Goal: Use online tool/utility: Utilize a website feature to perform a specific function

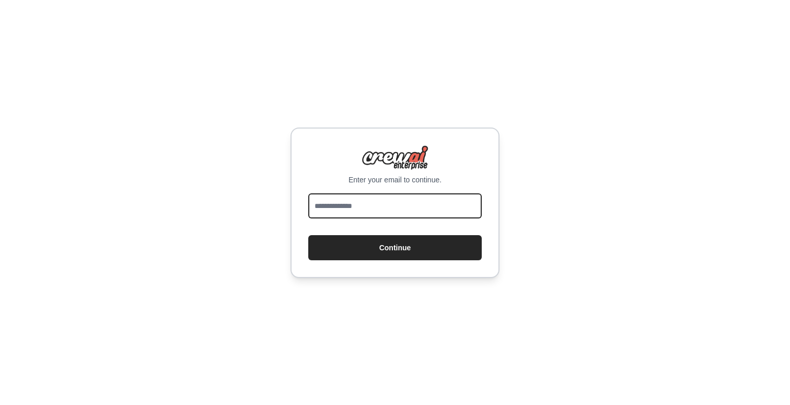
click at [379, 206] on input "email" at bounding box center [394, 205] width 173 height 25
type input "**********"
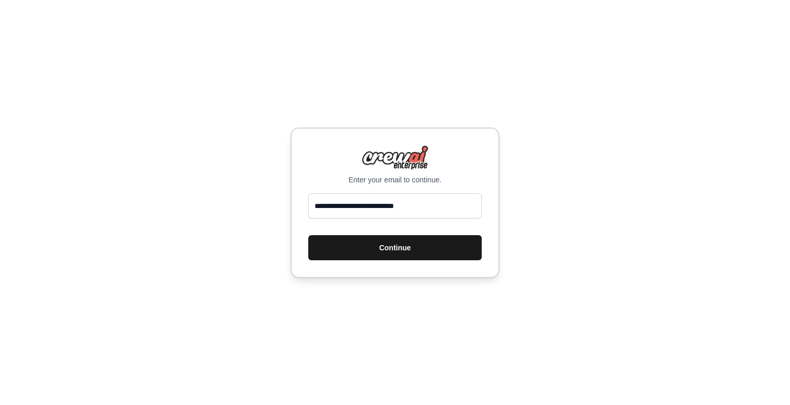
click at [394, 245] on button "Continue" at bounding box center [394, 247] width 173 height 25
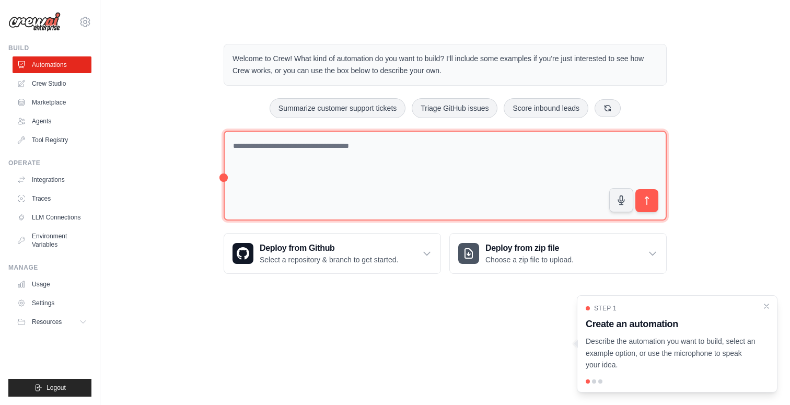
click at [354, 154] on textarea at bounding box center [445, 176] width 443 height 90
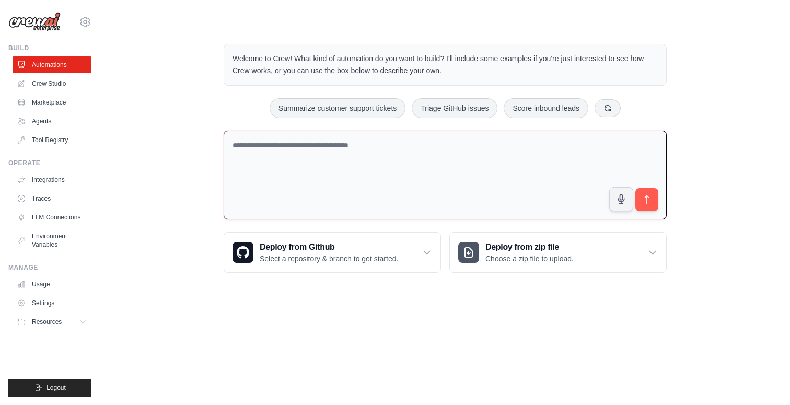
click at [354, 154] on textarea at bounding box center [445, 175] width 443 height 89
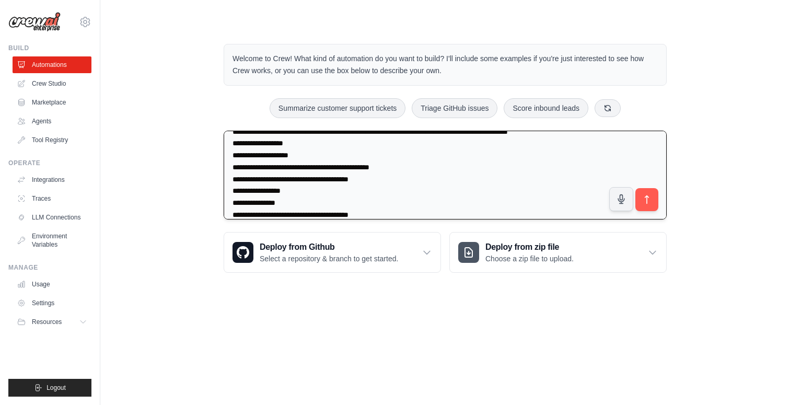
scroll to position [10, 0]
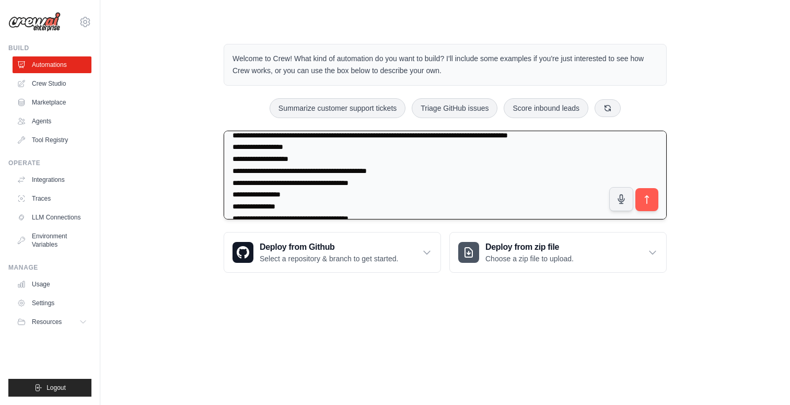
click at [320, 159] on textarea "**********" at bounding box center [445, 175] width 443 height 89
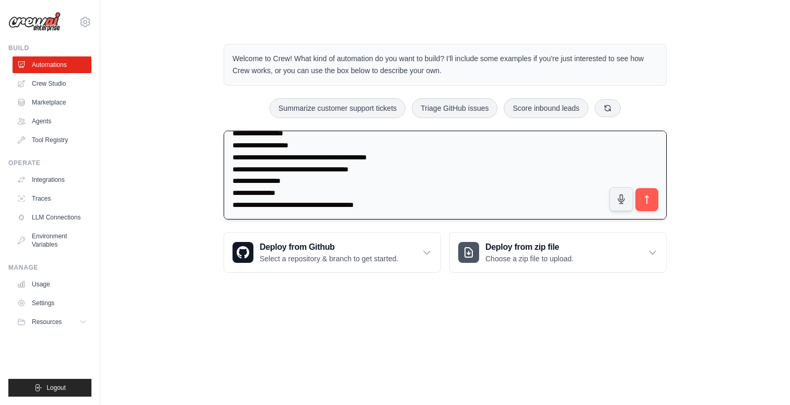
scroll to position [37, 0]
type textarea "**********"
click at [651, 200] on icon "submit" at bounding box center [647, 199] width 11 height 11
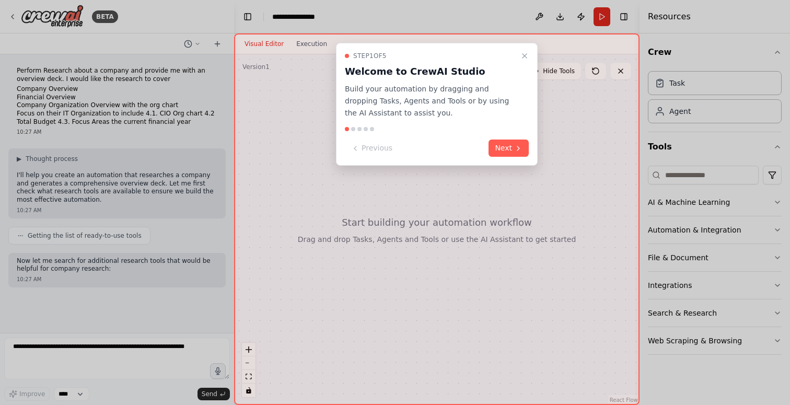
scroll to position [15, 0]
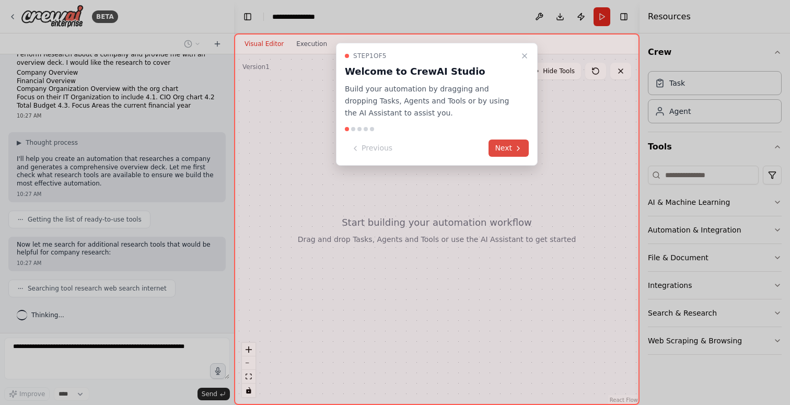
click at [501, 151] on button "Next" at bounding box center [509, 148] width 40 height 17
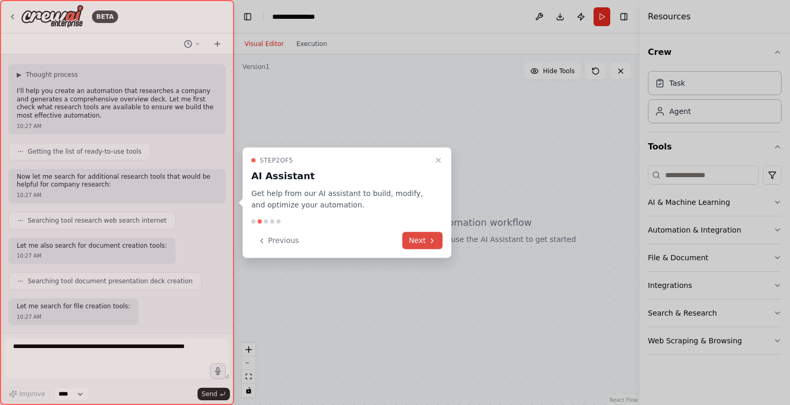
scroll to position [137, 0]
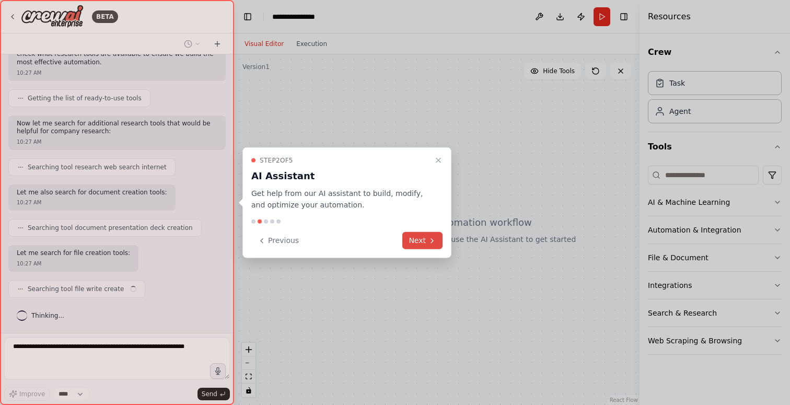
click at [420, 242] on button "Next" at bounding box center [422, 240] width 40 height 17
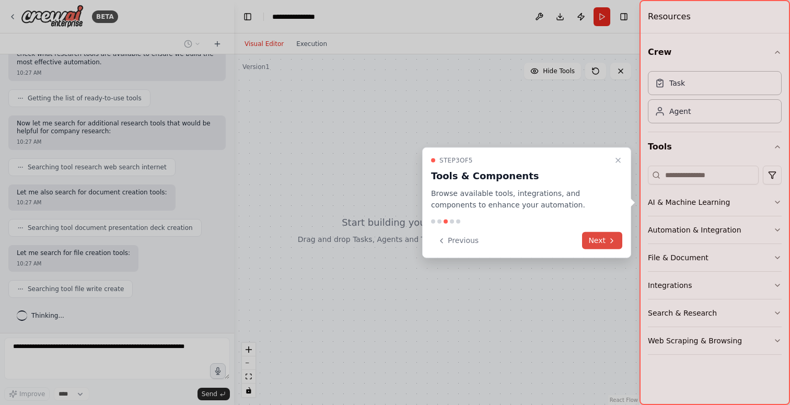
click at [604, 232] on button "Next" at bounding box center [602, 240] width 40 height 17
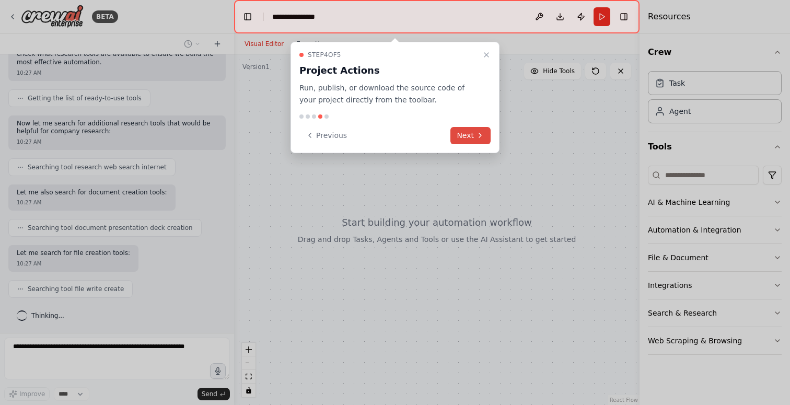
click at [469, 134] on button "Next" at bounding box center [470, 135] width 40 height 17
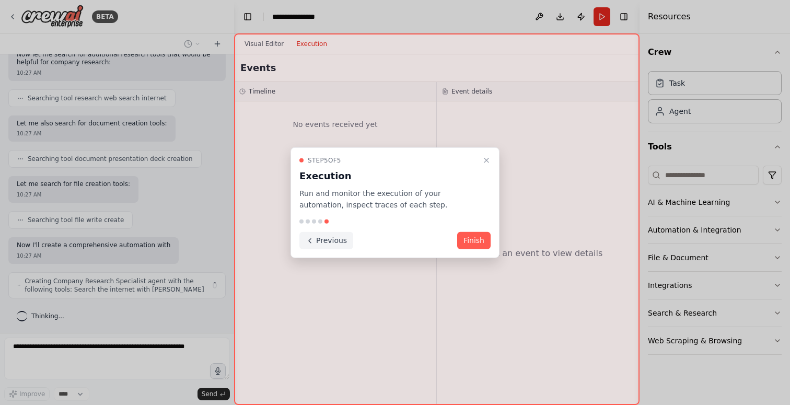
scroll to position [215, 0]
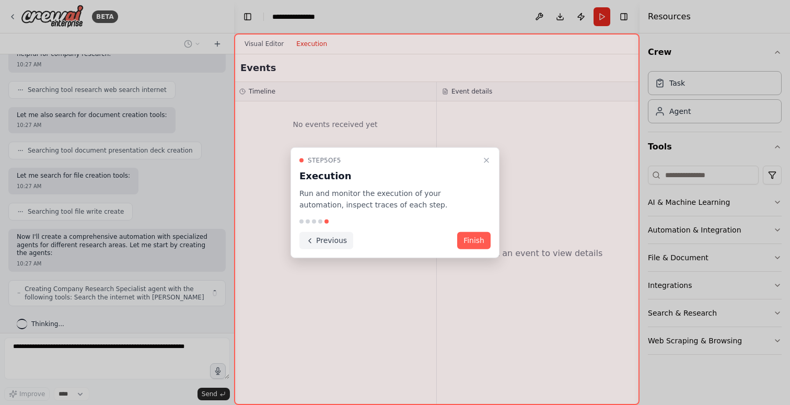
click at [317, 240] on button "Previous" at bounding box center [326, 240] width 54 height 17
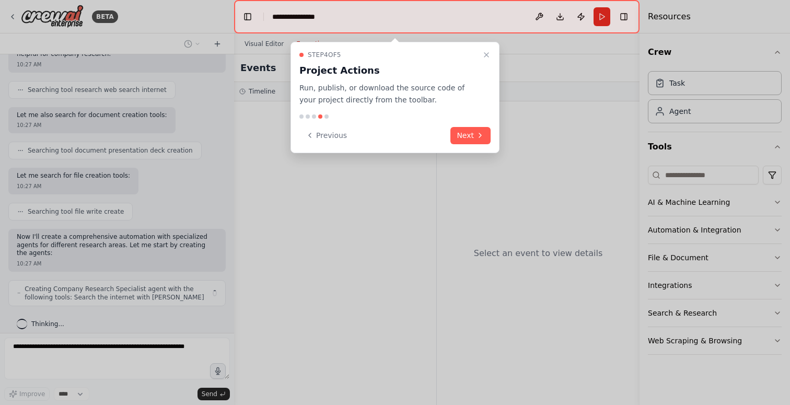
click at [317, 240] on div at bounding box center [395, 202] width 790 height 405
click at [334, 138] on button "Previous" at bounding box center [326, 135] width 54 height 17
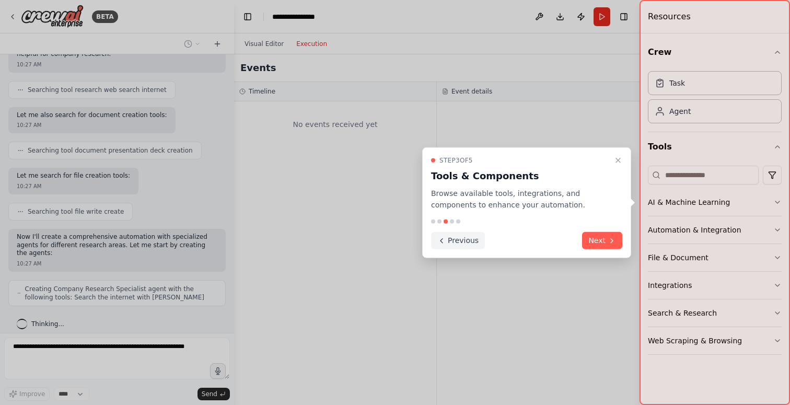
click at [454, 247] on button "Previous" at bounding box center [458, 240] width 54 height 17
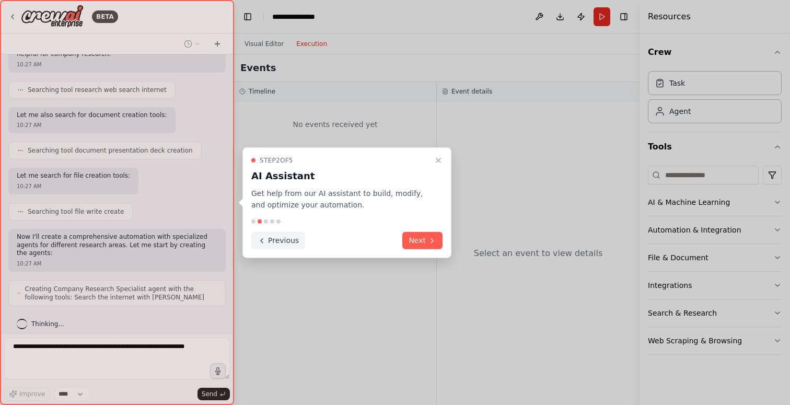
scroll to position [249, 0]
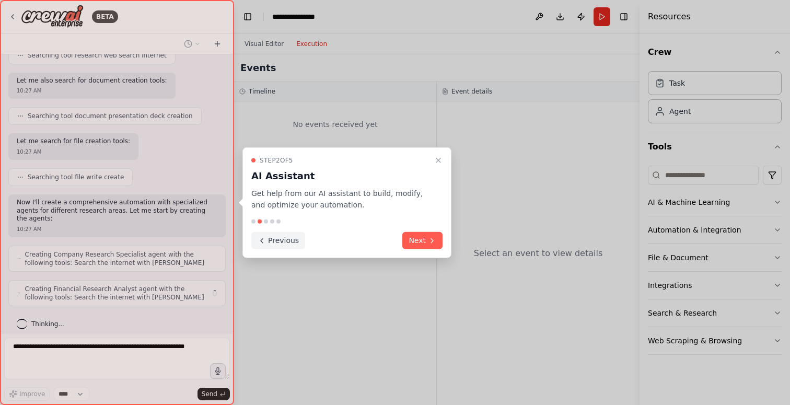
click at [276, 242] on button "Previous" at bounding box center [278, 240] width 54 height 17
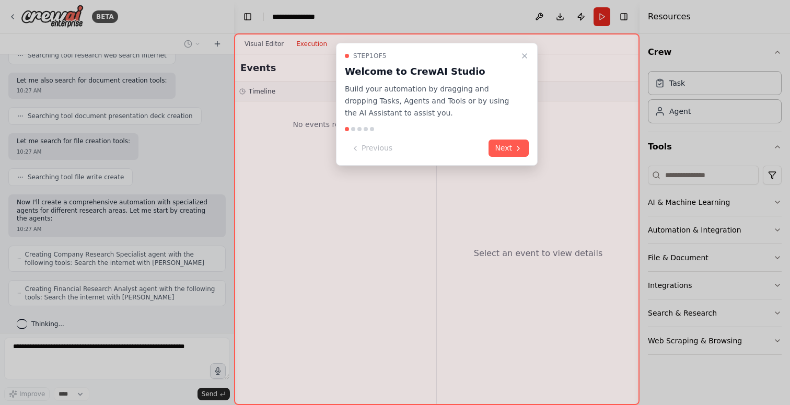
scroll to position [284, 0]
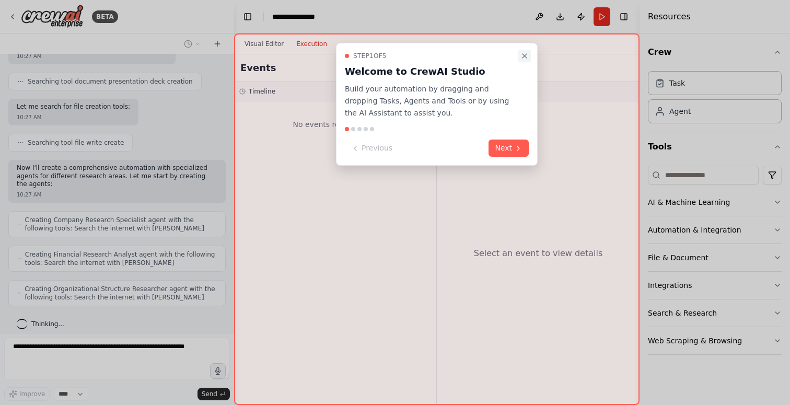
click at [525, 54] on icon "Close walkthrough" at bounding box center [524, 56] width 8 height 8
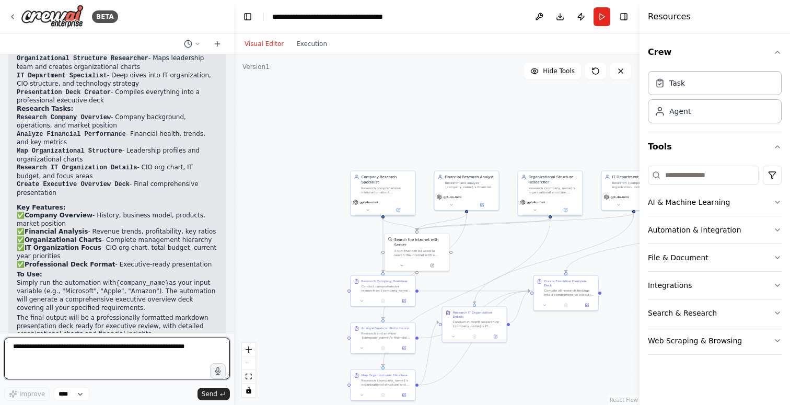
scroll to position [970, 0]
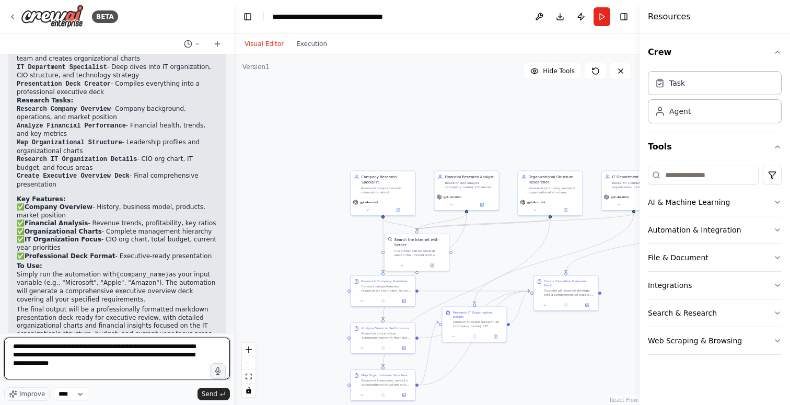
type textarea "**********"
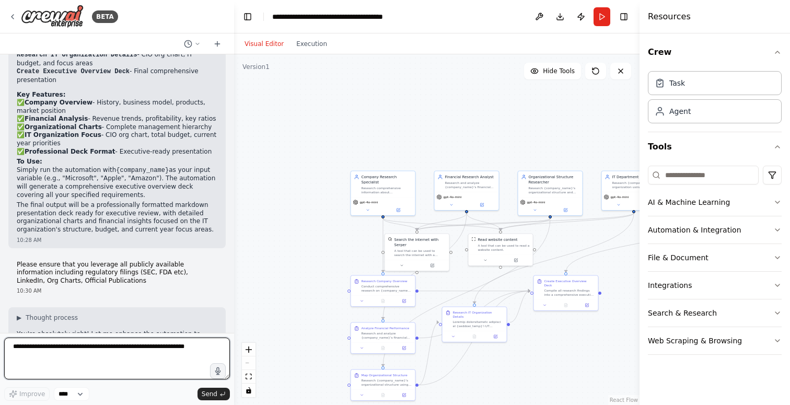
scroll to position [1062, 0]
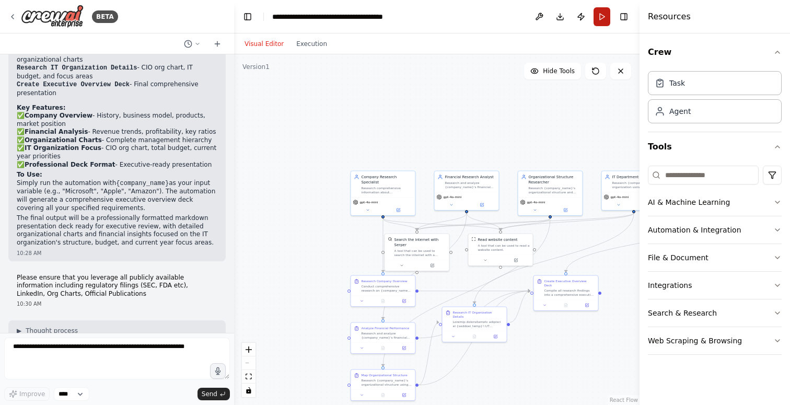
click at [598, 21] on button "Run" at bounding box center [602, 16] width 17 height 19
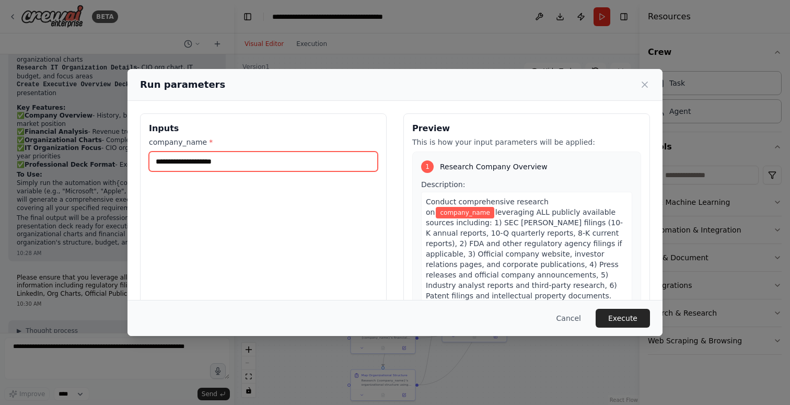
click at [298, 162] on input "company_name *" at bounding box center [263, 162] width 229 height 20
type input "********"
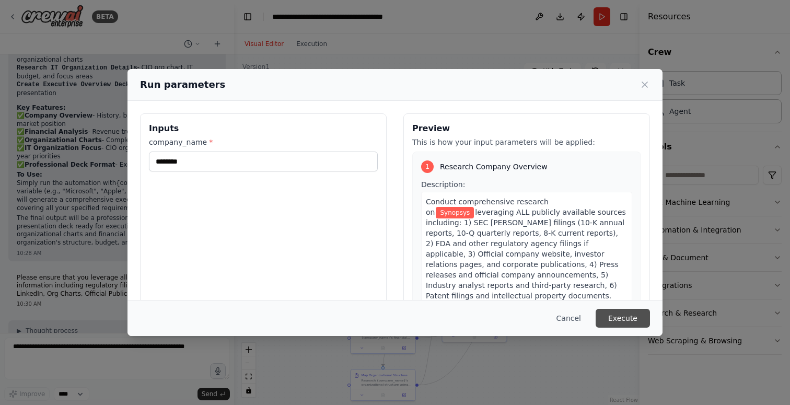
click at [618, 316] on button "Execute" at bounding box center [623, 318] width 54 height 19
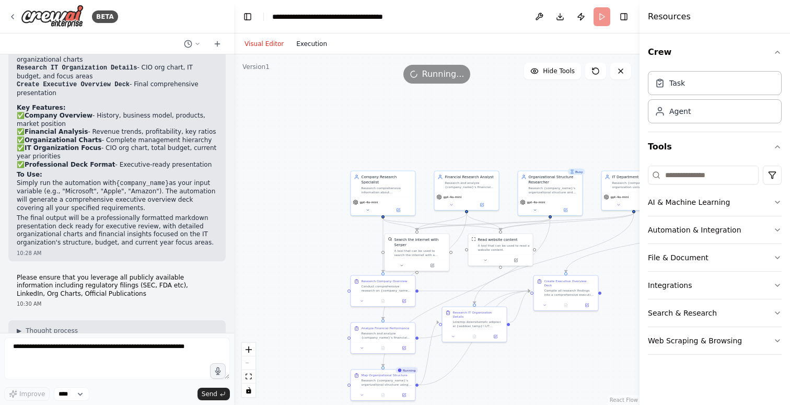
click at [312, 44] on button "Execution" at bounding box center [311, 44] width 43 height 13
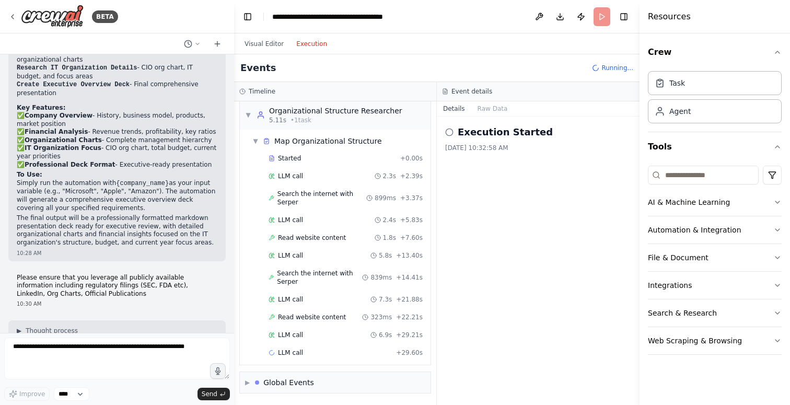
scroll to position [25, 0]
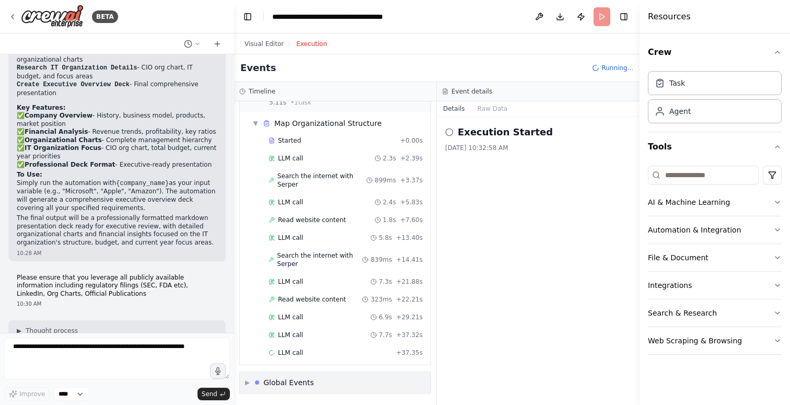
click at [248, 382] on span "▶" at bounding box center [247, 382] width 5 height 8
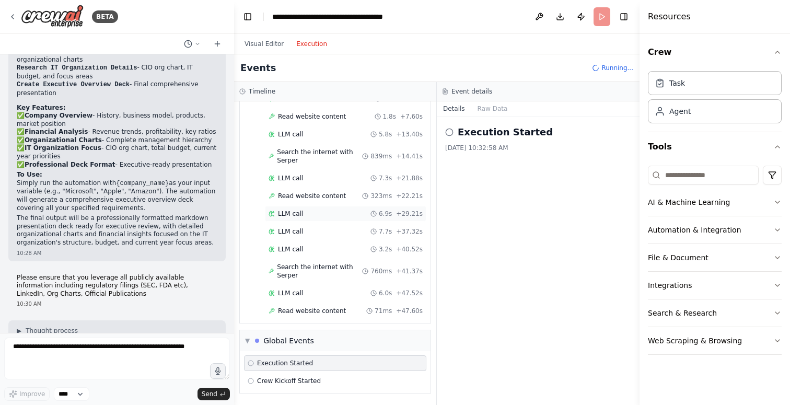
scroll to position [146, 0]
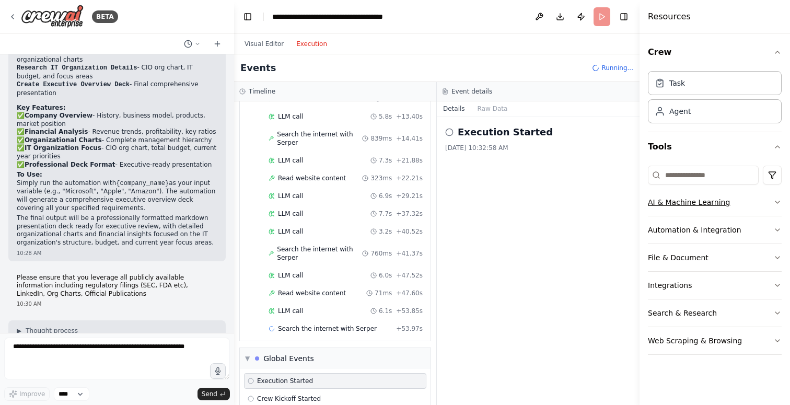
click at [775, 203] on icon "button" at bounding box center [777, 202] width 8 height 8
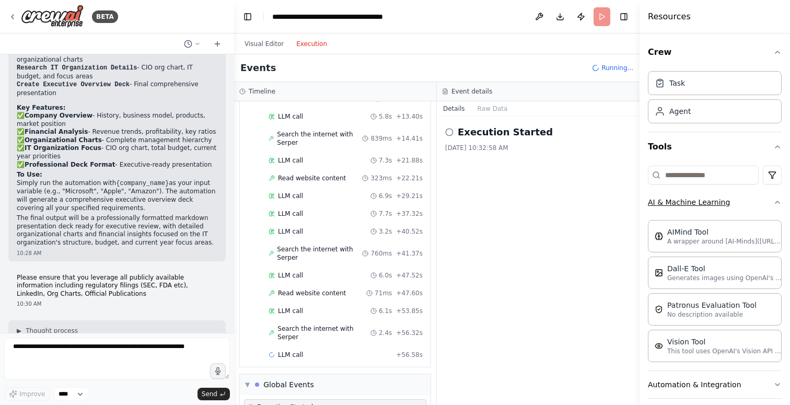
click at [775, 203] on icon "button" at bounding box center [777, 202] width 8 height 8
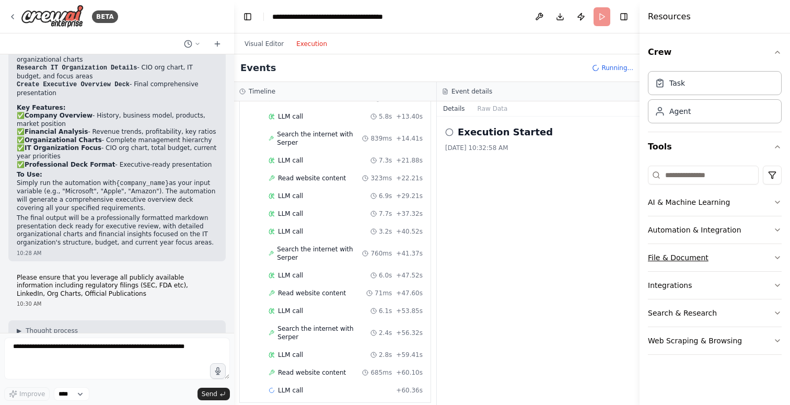
click at [775, 258] on icon "button" at bounding box center [777, 257] width 8 height 8
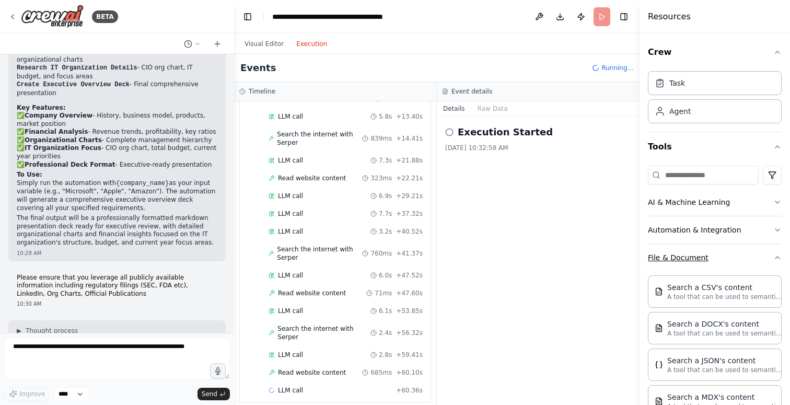
click at [775, 258] on icon "button" at bounding box center [777, 258] width 4 height 2
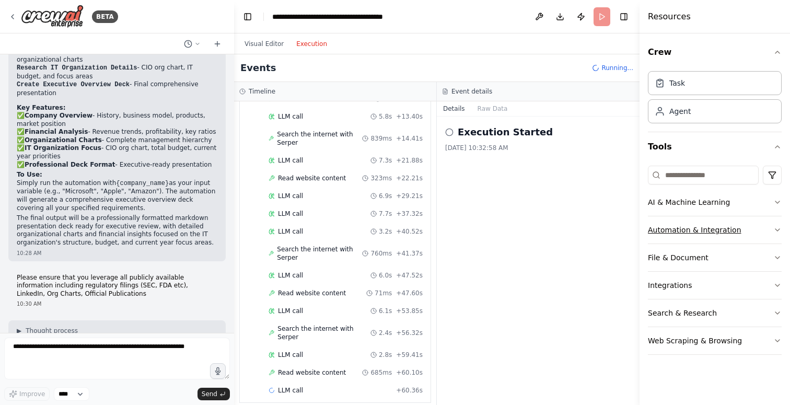
click at [777, 229] on icon "button" at bounding box center [777, 230] width 8 height 8
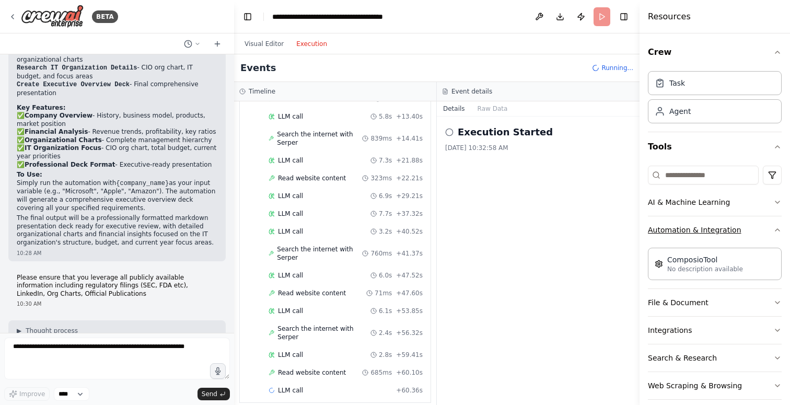
click at [777, 229] on icon "button" at bounding box center [777, 230] width 4 height 2
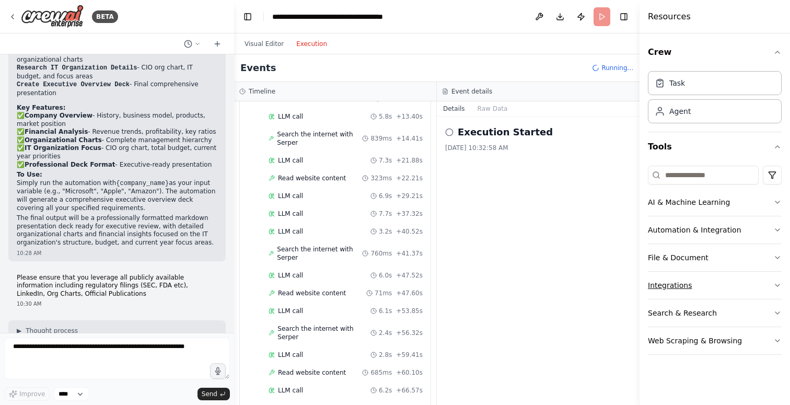
click at [774, 286] on icon "button" at bounding box center [777, 285] width 8 height 8
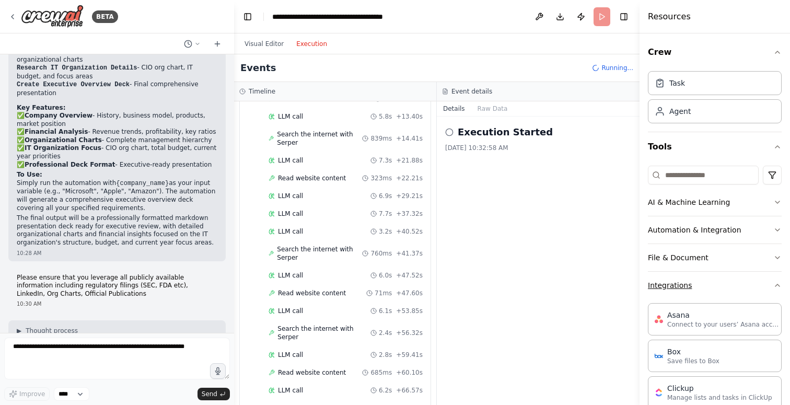
click at [774, 286] on icon "button" at bounding box center [777, 285] width 8 height 8
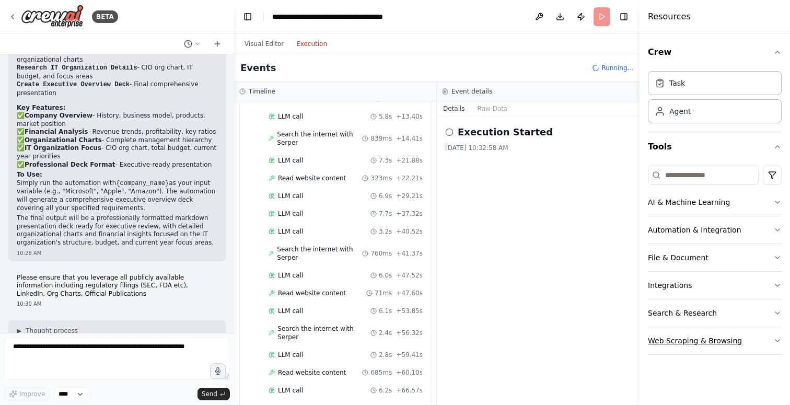
click at [775, 341] on icon "button" at bounding box center [777, 340] width 8 height 8
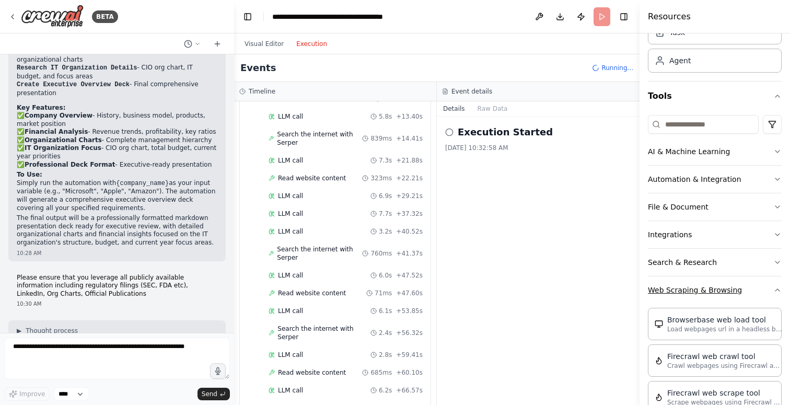
scroll to position [54, 0]
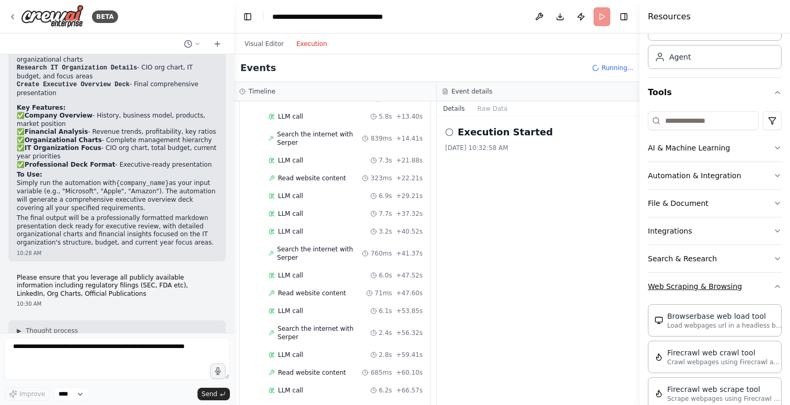
click at [780, 284] on icon "button" at bounding box center [777, 286] width 8 height 8
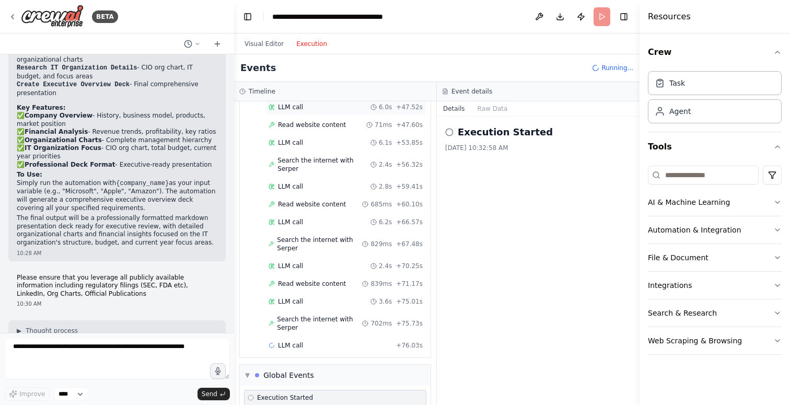
scroll to position [0, 0]
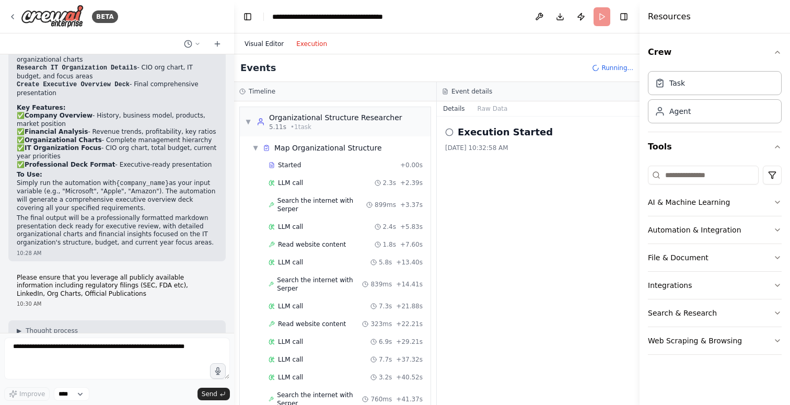
click at [269, 43] on button "Visual Editor" at bounding box center [264, 44] width 52 height 13
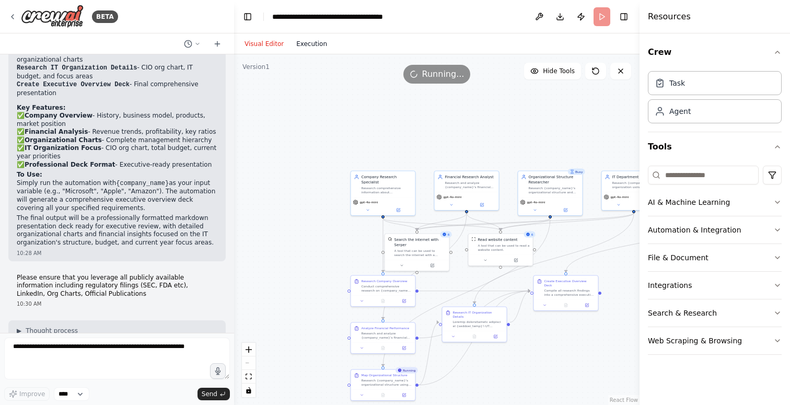
click at [306, 47] on button "Execution" at bounding box center [311, 44] width 43 height 13
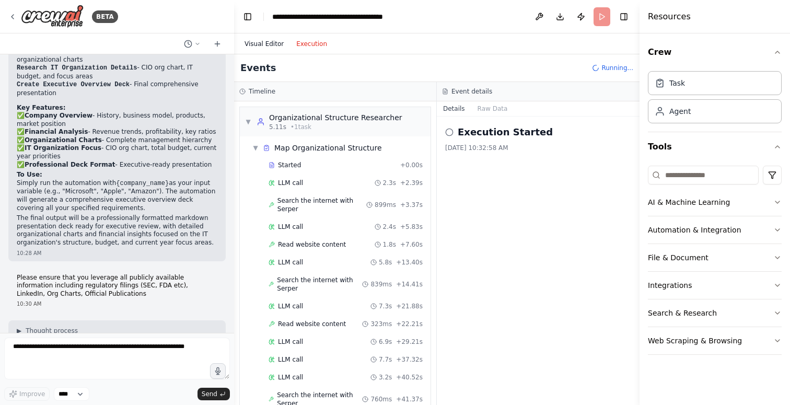
click at [263, 45] on button "Visual Editor" at bounding box center [264, 44] width 52 height 13
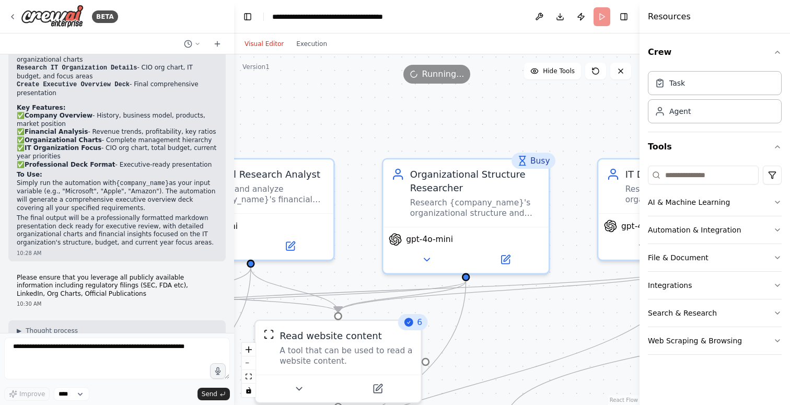
drag, startPoint x: 477, startPoint y: 187, endPoint x: 124, endPoint y: 282, distance: 365.9
click at [124, 282] on div "BETA Perform Research about a company and provide me with an overview deck. I w…" at bounding box center [395, 202] width 790 height 405
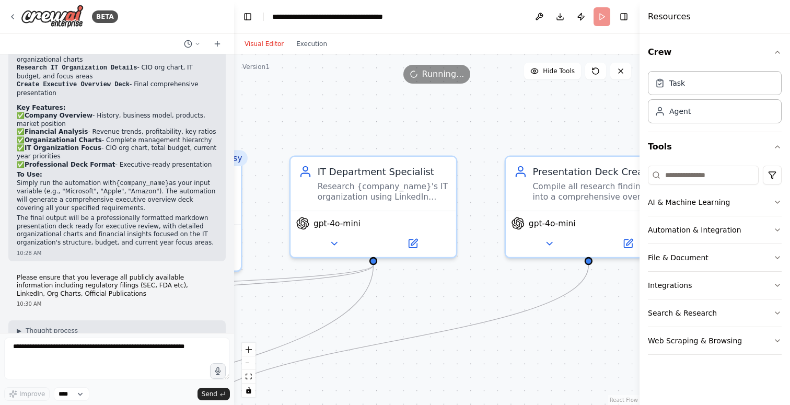
drag, startPoint x: 572, startPoint y: 253, endPoint x: 263, endPoint y: 250, distance: 308.8
click at [263, 250] on div ".deletable-edge-delete-btn { width: 20px; height: 20px; border: 0px solid #ffff…" at bounding box center [436, 229] width 405 height 351
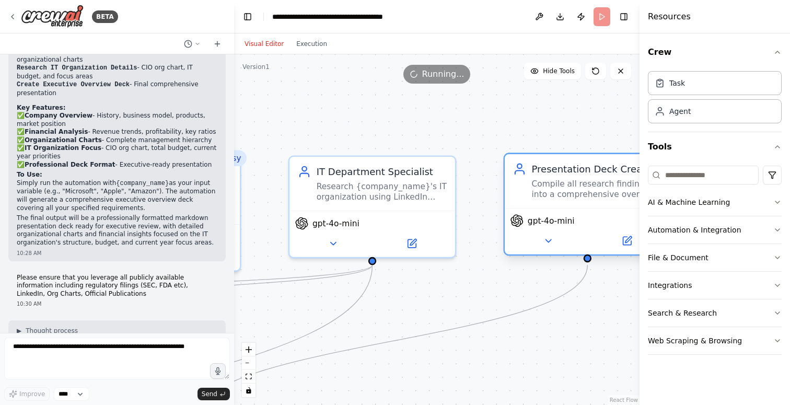
click at [613, 220] on div "gpt-4o-mini" at bounding box center [587, 221] width 155 height 14
click at [484, 140] on div ".deletable-edge-delete-btn { width: 20px; height: 20px; border: 0px solid #ffff…" at bounding box center [436, 229] width 405 height 351
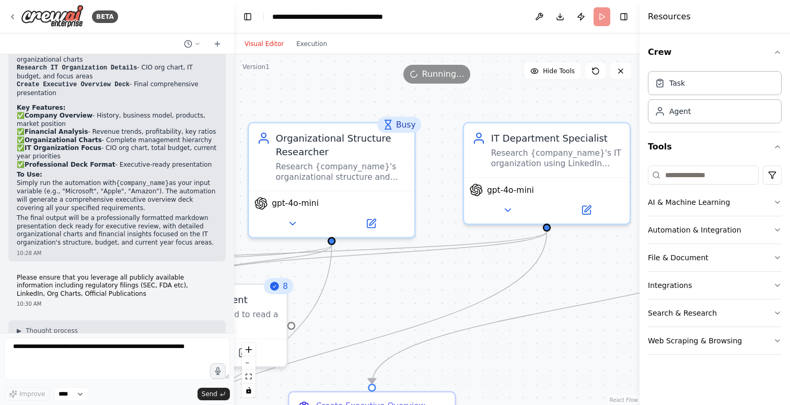
drag, startPoint x: 391, startPoint y: 297, endPoint x: 565, endPoint y: 264, distance: 177.7
click at [565, 264] on div ".deletable-edge-delete-btn { width: 20px; height: 20px; border: 0px solid #ffff…" at bounding box center [436, 229] width 405 height 351
click at [252, 362] on button "zoom out" at bounding box center [249, 363] width 14 height 14
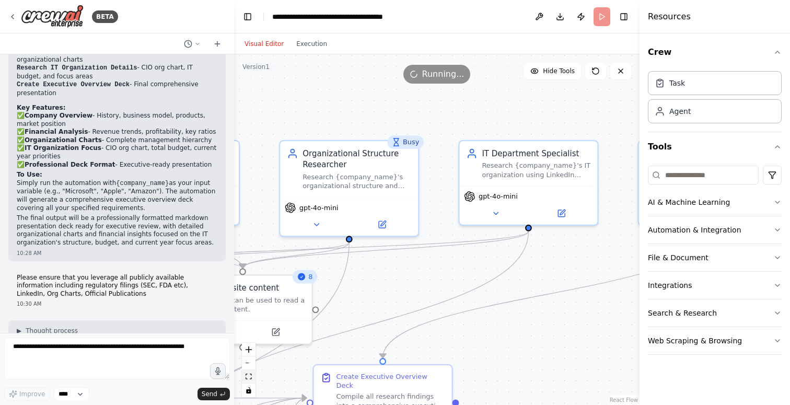
click at [248, 375] on icon "fit view" at bounding box center [249, 377] width 6 height 6
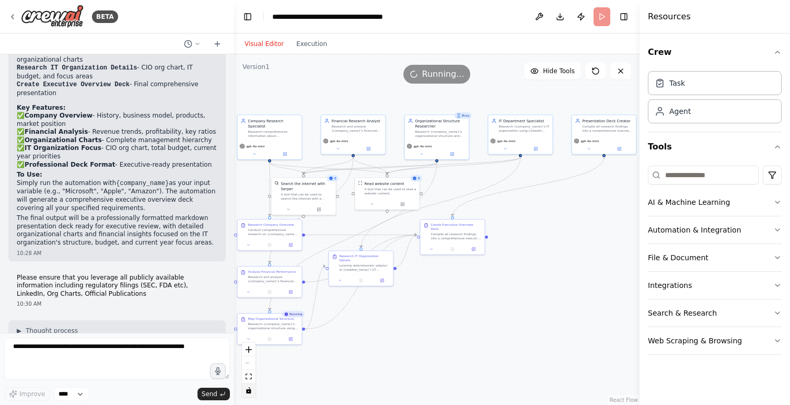
click at [249, 392] on icon "toggle interactivity" at bounding box center [248, 390] width 5 height 6
click at [250, 391] on icon "toggle interactivity" at bounding box center [248, 390] width 5 height 6
click at [252, 353] on button "zoom in" at bounding box center [249, 350] width 14 height 14
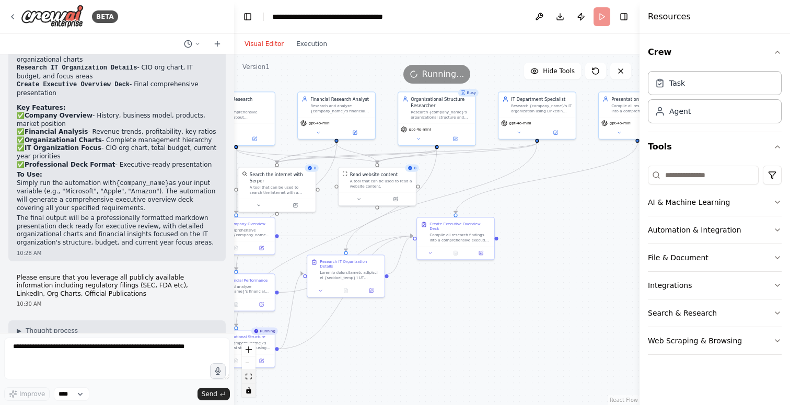
click at [252, 376] on button "fit view" at bounding box center [249, 377] width 14 height 14
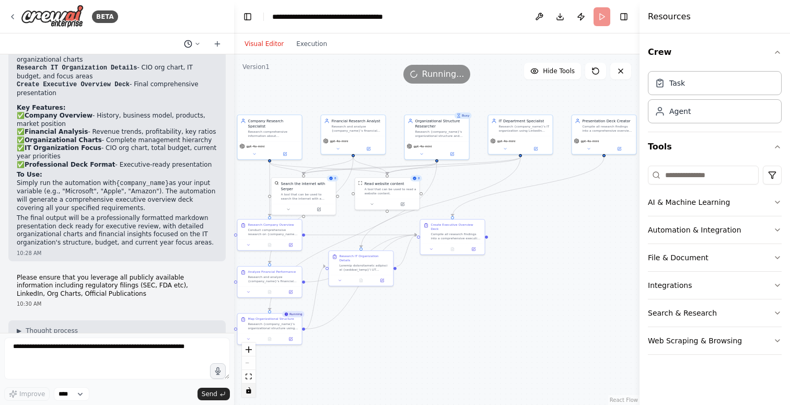
click at [195, 44] on icon at bounding box center [197, 44] width 6 height 6
click at [299, 79] on div "Running..." at bounding box center [436, 74] width 405 height 19
click at [312, 45] on button "Execution" at bounding box center [311, 44] width 43 height 13
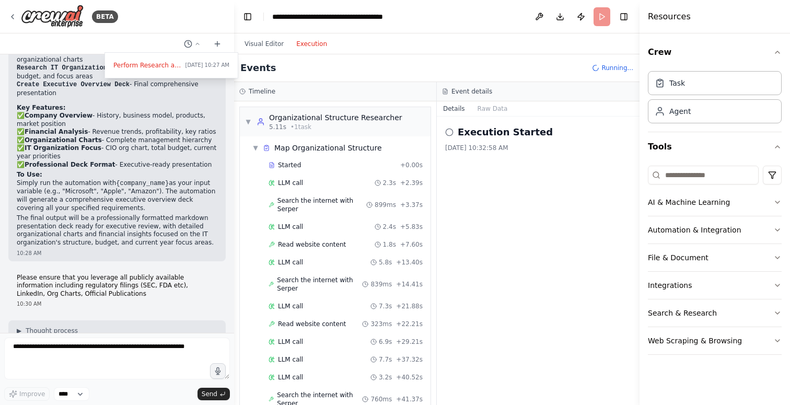
click at [217, 12] on div at bounding box center [117, 202] width 234 height 405
click at [540, 18] on button at bounding box center [539, 16] width 17 height 19
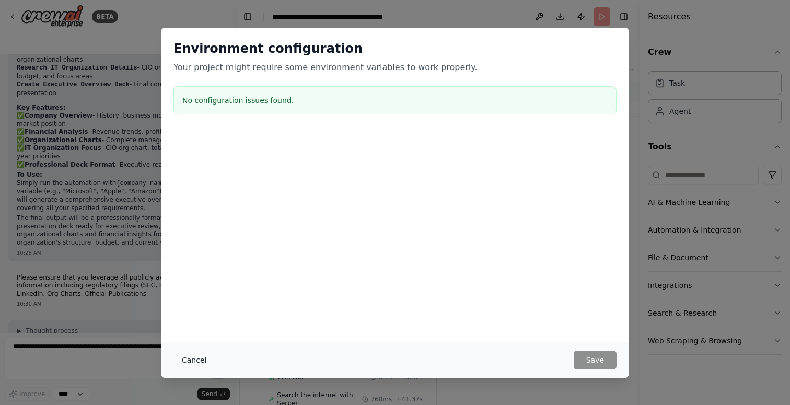
click at [186, 358] on button "Cancel" at bounding box center [193, 360] width 41 height 19
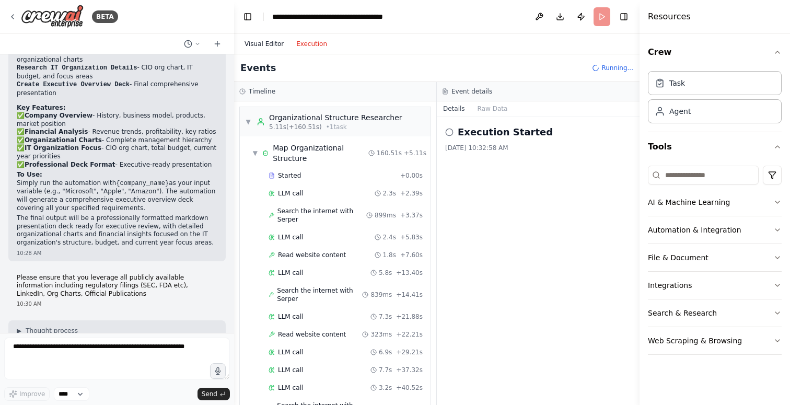
click at [268, 44] on button "Visual Editor" at bounding box center [264, 44] width 52 height 13
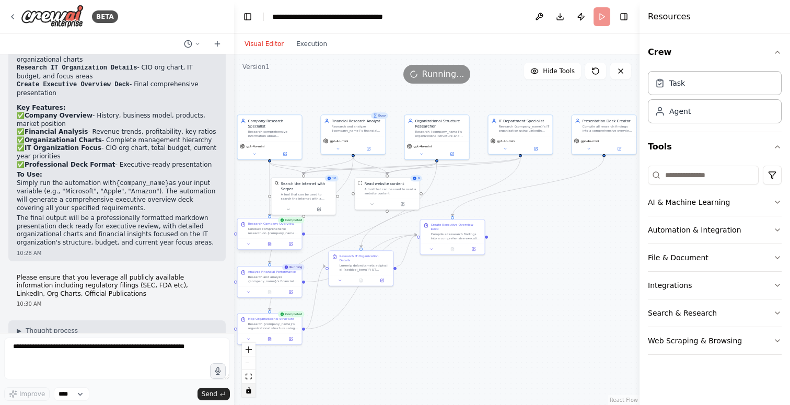
click at [256, 233] on div "Conduct comprehensive research on {company_name} leveraging ALL publicly availa…" at bounding box center [273, 231] width 51 height 8
click at [423, 362] on div ".deletable-edge-delete-btn { width: 20px; height: 20px; border: 0px solid #ffff…" at bounding box center [436, 229] width 405 height 351
click at [248, 349] on icon "zoom in" at bounding box center [249, 349] width 6 height 6
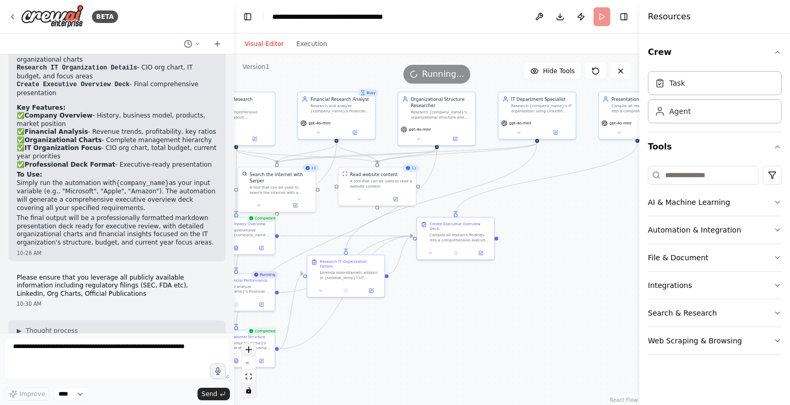
click at [248, 349] on icon "zoom in" at bounding box center [249, 349] width 6 height 6
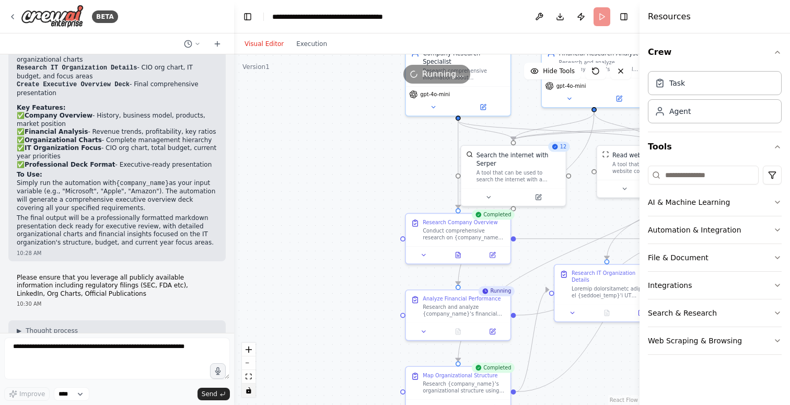
drag, startPoint x: 303, startPoint y: 250, endPoint x: 578, endPoint y: 253, distance: 275.9
click at [578, 253] on div ".deletable-edge-delete-btn { width: 20px; height: 20px; border: 0px solid #ffff…" at bounding box center [436, 229] width 405 height 351
click at [423, 257] on button at bounding box center [423, 254] width 29 height 10
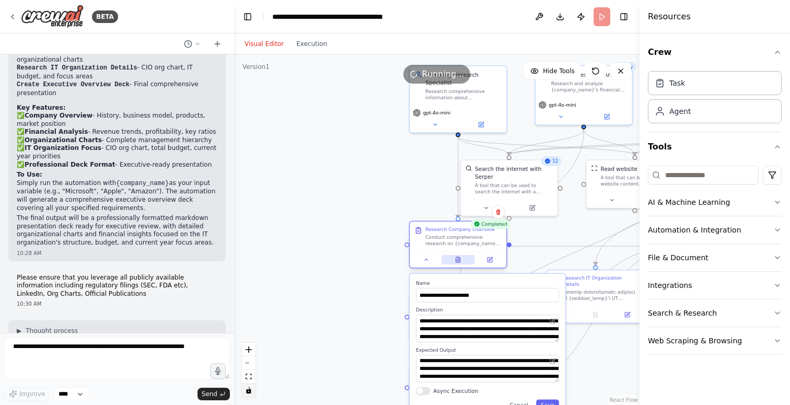
click at [458, 261] on icon at bounding box center [458, 259] width 4 height 5
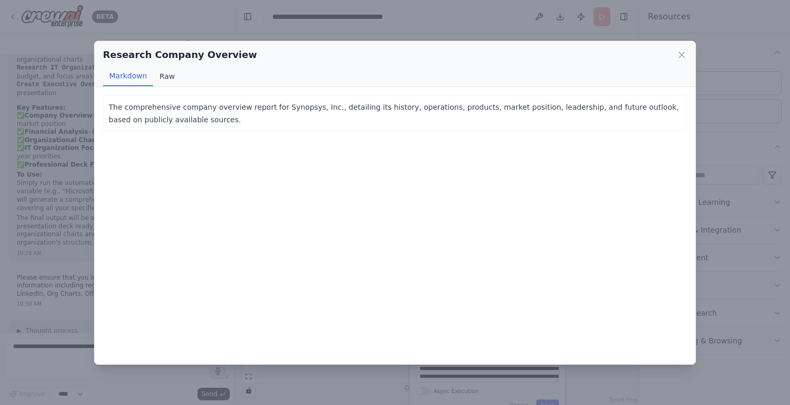
click at [171, 78] on button "Raw" at bounding box center [167, 76] width 28 height 20
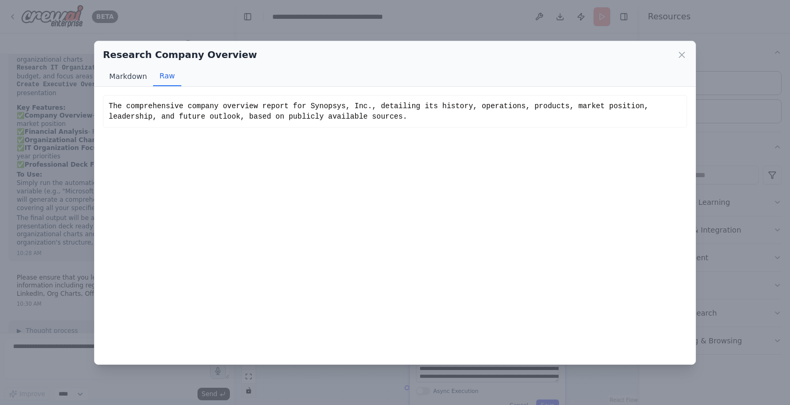
click at [125, 82] on button "Markdown" at bounding box center [128, 76] width 50 height 20
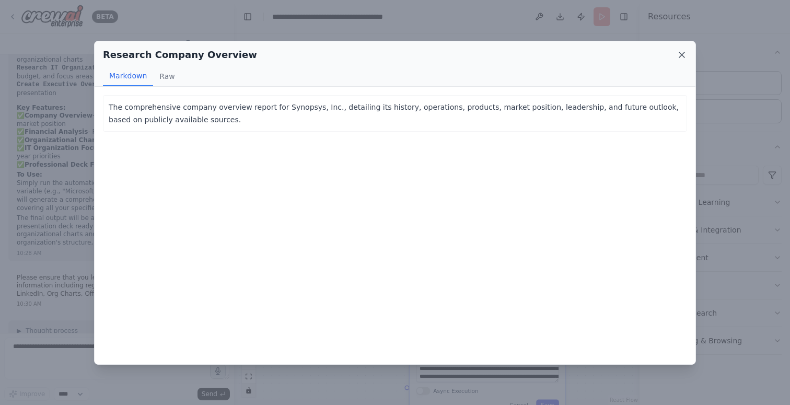
click at [682, 54] on icon at bounding box center [681, 54] width 5 height 5
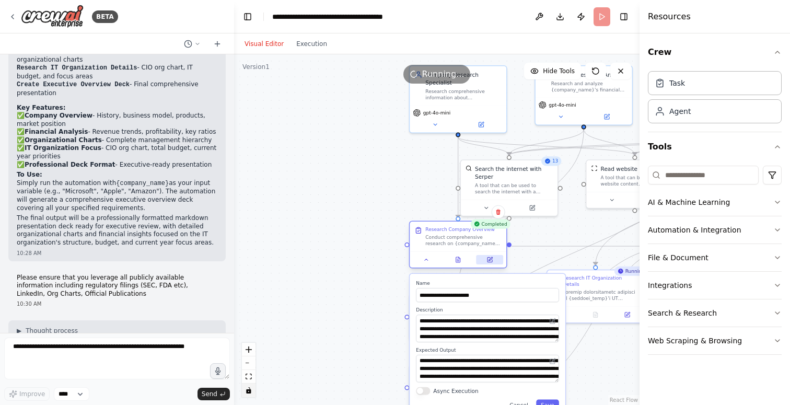
click at [490, 262] on icon at bounding box center [489, 260] width 6 height 6
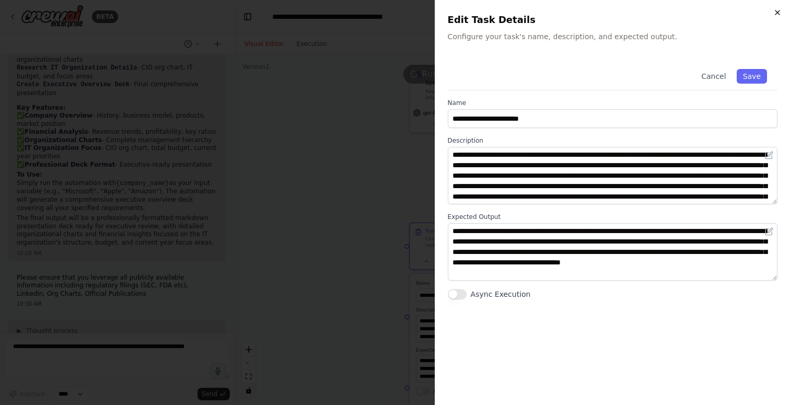
click at [780, 14] on icon "button" at bounding box center [777, 12] width 8 height 8
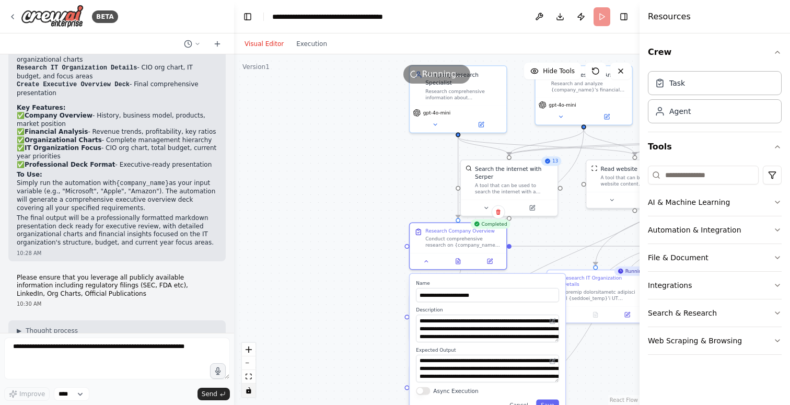
click at [326, 191] on div ".deletable-edge-delete-btn { width: 20px; height: 20px; border: 0px solid #ffff…" at bounding box center [436, 229] width 405 height 351
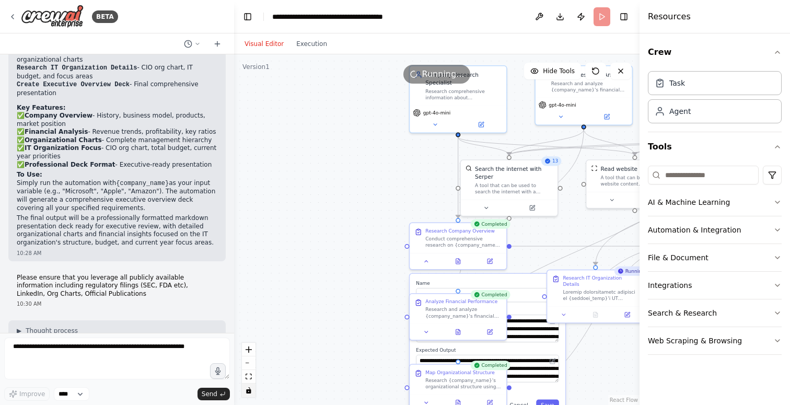
click at [326, 191] on div ".deletable-edge-delete-btn { width: 20px; height: 20px; border: 0px solid #ffff…" at bounding box center [436, 229] width 405 height 351
click at [246, 377] on icon "fit view" at bounding box center [249, 377] width 6 height 6
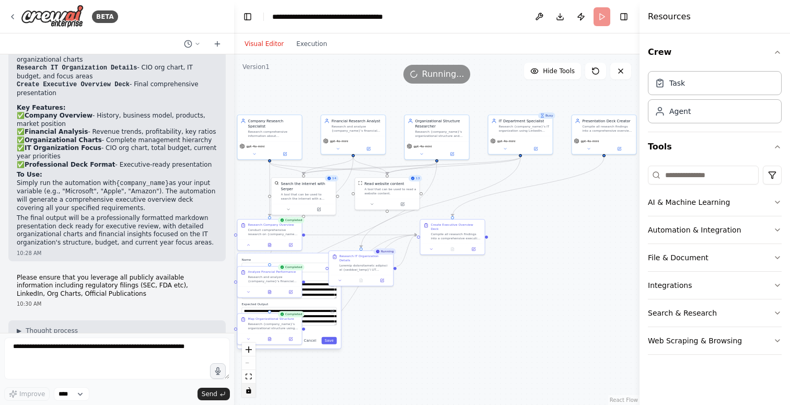
click at [433, 338] on div ".deletable-edge-delete-btn { width: 20px; height: 20px; border: 0px solid #ffff…" at bounding box center [436, 229] width 405 height 351
click at [312, 47] on button "Execution" at bounding box center [311, 44] width 43 height 13
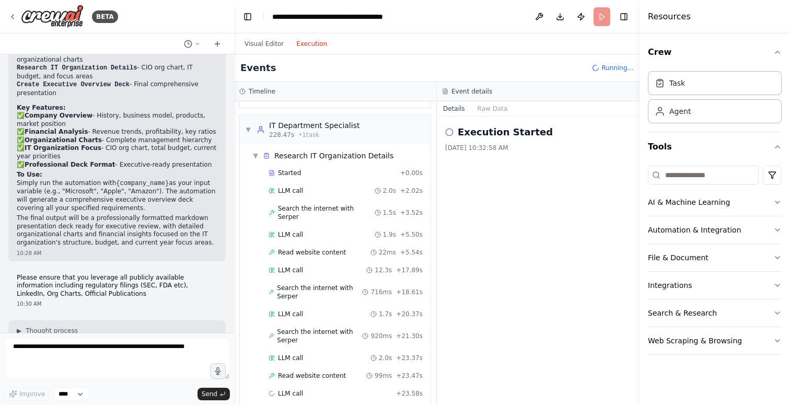
scroll to position [1525, 0]
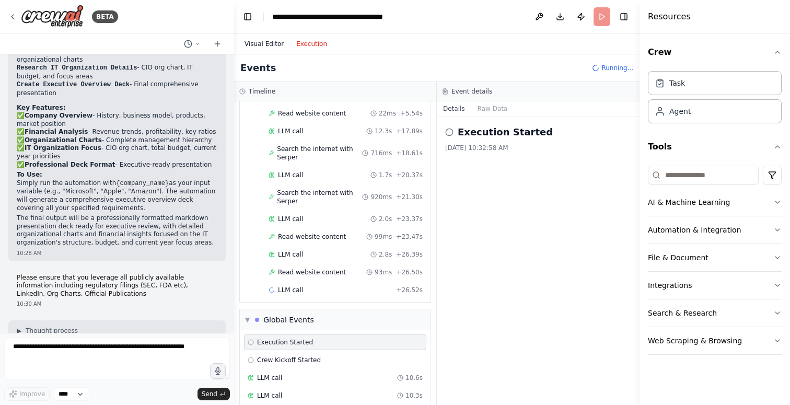
click at [261, 43] on button "Visual Editor" at bounding box center [264, 44] width 52 height 13
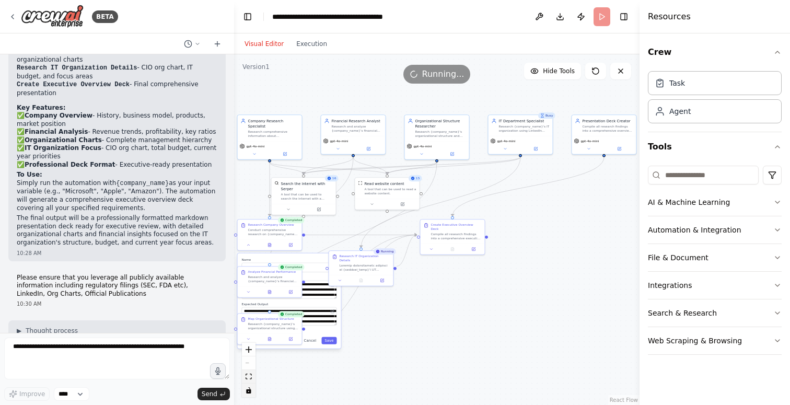
click at [252, 378] on button "fit view" at bounding box center [249, 377] width 14 height 14
click at [352, 353] on div ".deletable-edge-delete-btn { width: 20px; height: 20px; border: 0px solid #ffff…" at bounding box center [436, 229] width 405 height 351
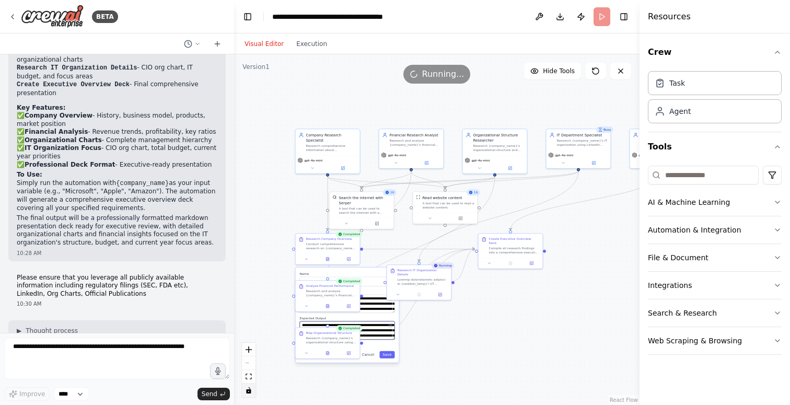
drag, startPoint x: 384, startPoint y: 314, endPoint x: 441, endPoint y: 328, distance: 59.7
click at [441, 328] on div ".deletable-edge-delete-btn { width: 20px; height: 20px; border: 0px solid #ffff…" at bounding box center [436, 229] width 405 height 351
click at [247, 350] on icon "zoom in" at bounding box center [249, 349] width 6 height 6
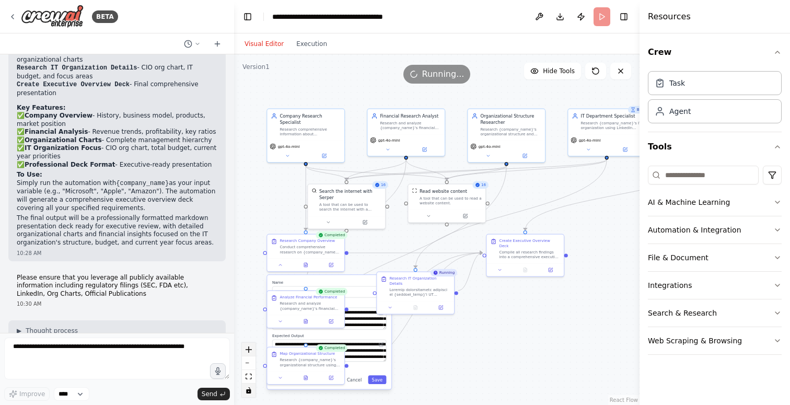
click at [246, 346] on icon "zoom in" at bounding box center [249, 349] width 6 height 6
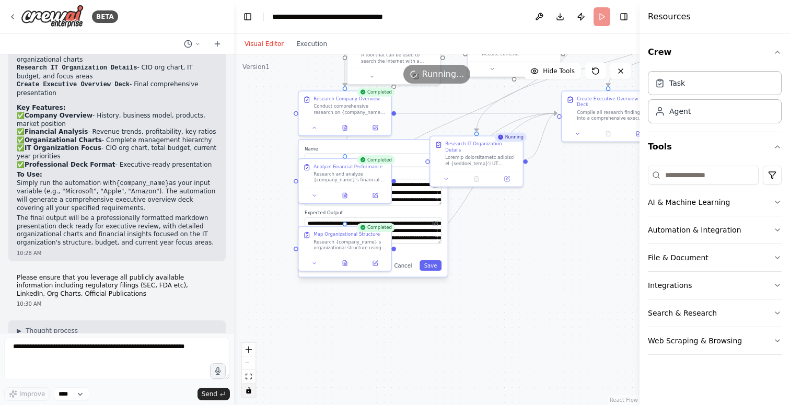
drag, startPoint x: 482, startPoint y: 361, endPoint x: 547, endPoint y: 217, distance: 158.3
click at [547, 217] on div ".deletable-edge-delete-btn { width: 20px; height: 20px; border: 0px solid #ffff…" at bounding box center [436, 229] width 405 height 351
click at [248, 353] on button "zoom in" at bounding box center [249, 350] width 14 height 14
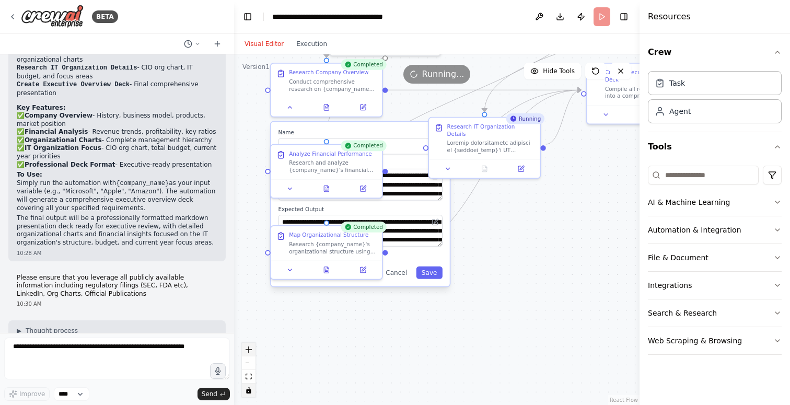
click at [248, 353] on button "zoom in" at bounding box center [249, 350] width 14 height 14
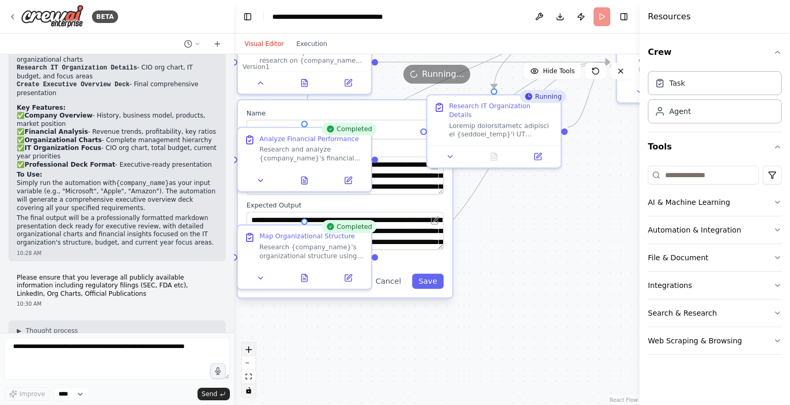
click at [248, 353] on button "zoom in" at bounding box center [249, 350] width 14 height 14
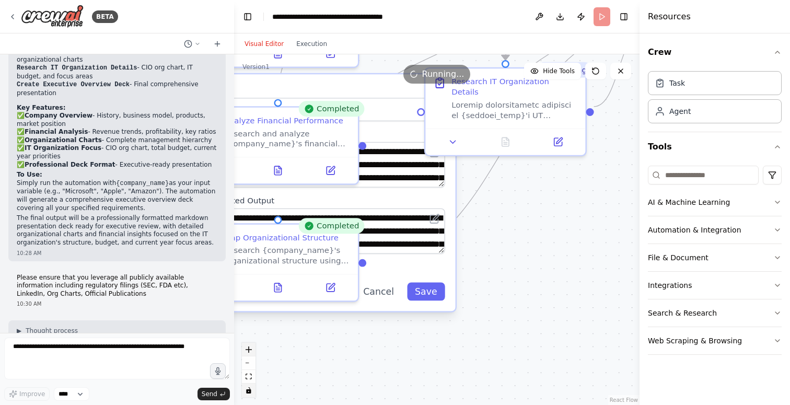
click at [248, 353] on button "zoom in" at bounding box center [249, 350] width 14 height 14
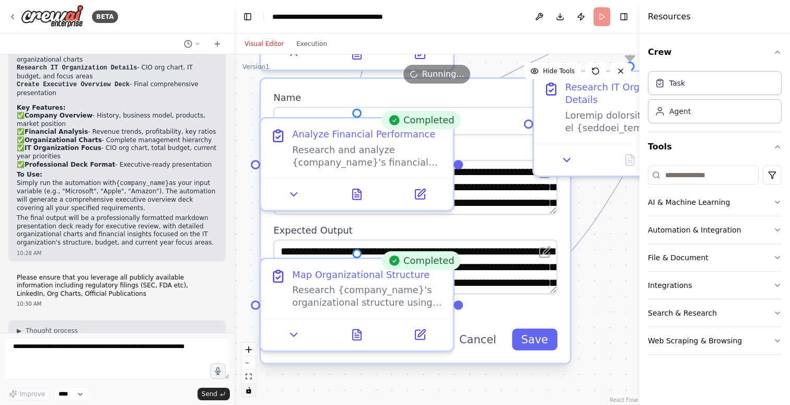
drag, startPoint x: 536, startPoint y: 216, endPoint x: 646, endPoint y: 251, distance: 116.3
click at [646, 251] on div "BETA Perform Research about a company and provide me with an overview deck. I w…" at bounding box center [395, 202] width 790 height 405
click at [486, 339] on button "Cancel" at bounding box center [478, 340] width 56 height 22
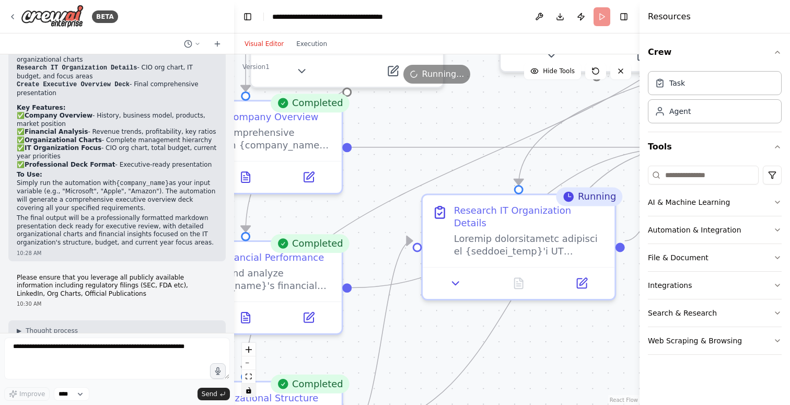
drag, startPoint x: 542, startPoint y: 249, endPoint x: 428, endPoint y: 376, distance: 170.2
click at [428, 376] on div ".deletable-edge-delete-btn { width: 20px; height: 20px; border: 0px solid #ffff…" at bounding box center [436, 229] width 405 height 351
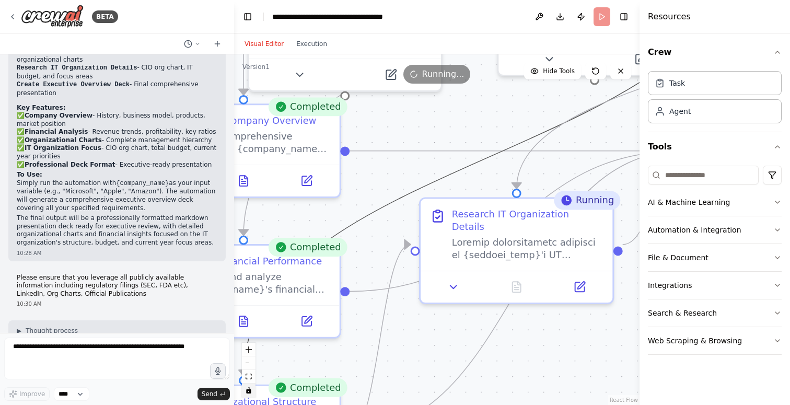
drag, startPoint x: 500, startPoint y: 154, endPoint x: 468, endPoint y: 309, distance: 157.9
click at [468, 309] on div ".deletable-edge-delete-btn { width: 20px; height: 20px; border: 0px solid #ffff…" at bounding box center [436, 229] width 405 height 351
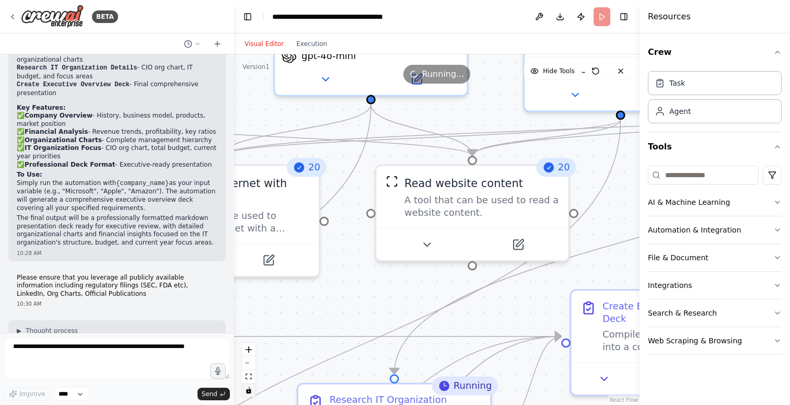
drag, startPoint x: 487, startPoint y: 111, endPoint x: 365, endPoint y: 296, distance: 222.1
click at [365, 296] on div ".deletable-edge-delete-btn { width: 20px; height: 20px; border: 0px solid #ffff…" at bounding box center [436, 229] width 405 height 351
click at [313, 44] on button "Execution" at bounding box center [311, 44] width 43 height 13
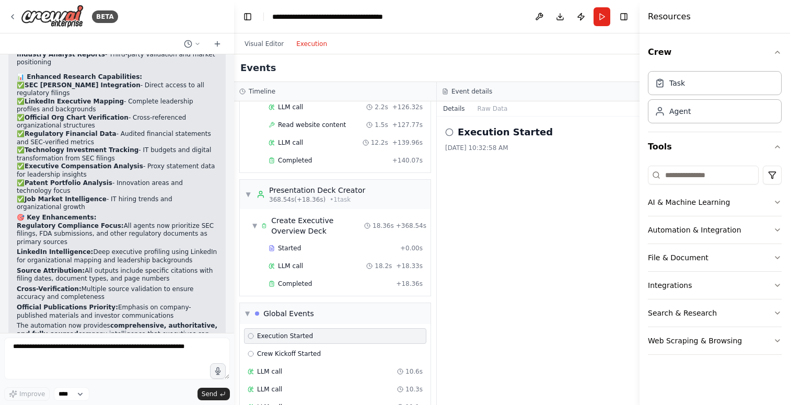
scroll to position [2748, 0]
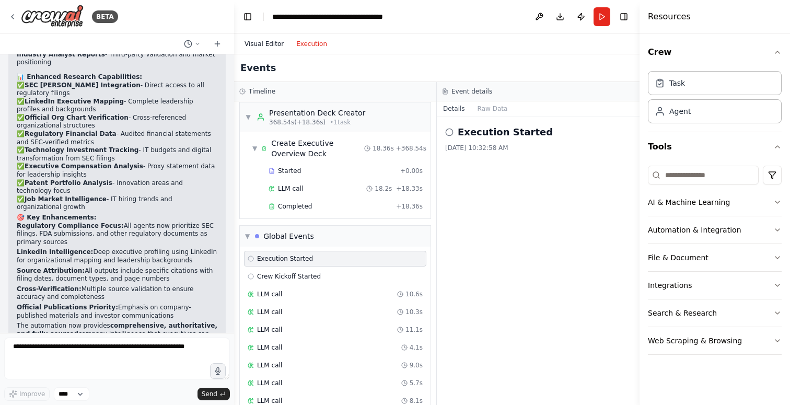
click at [261, 47] on button "Visual Editor" at bounding box center [264, 44] width 52 height 13
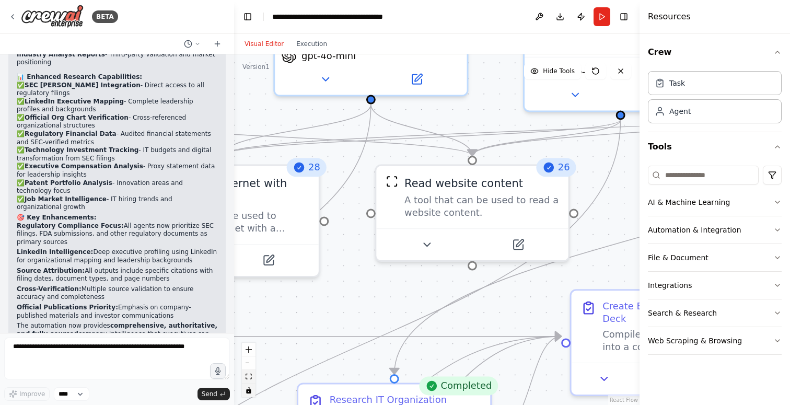
click at [248, 379] on button "fit view" at bounding box center [249, 377] width 14 height 14
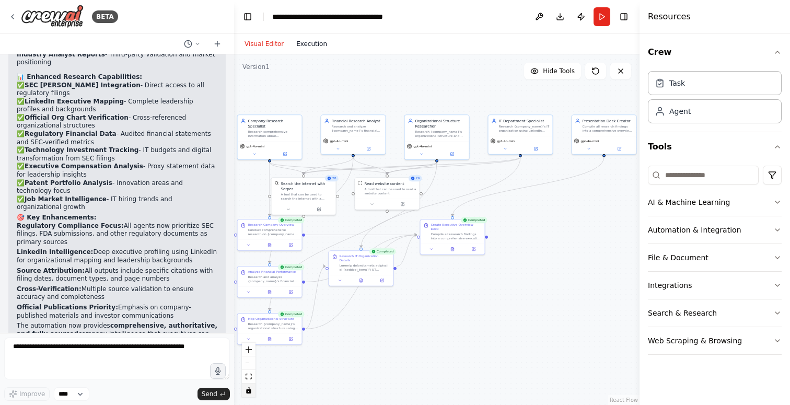
click at [312, 46] on button "Execution" at bounding box center [311, 44] width 43 height 13
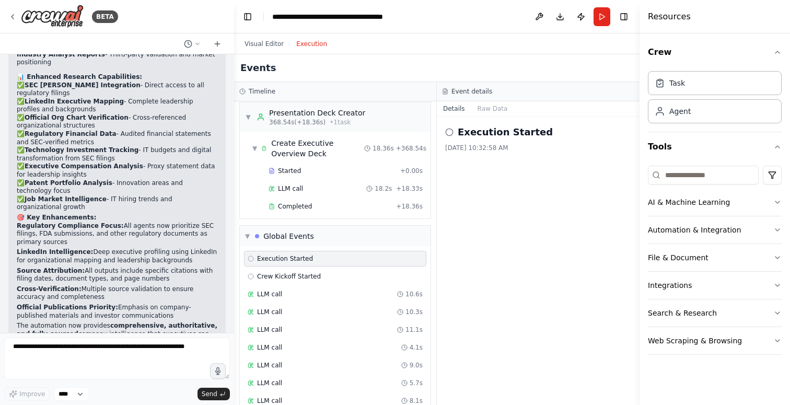
click at [466, 92] on h3 "Event details" at bounding box center [471, 91] width 41 height 8
click at [487, 108] on button "Raw Data" at bounding box center [492, 108] width 43 height 15
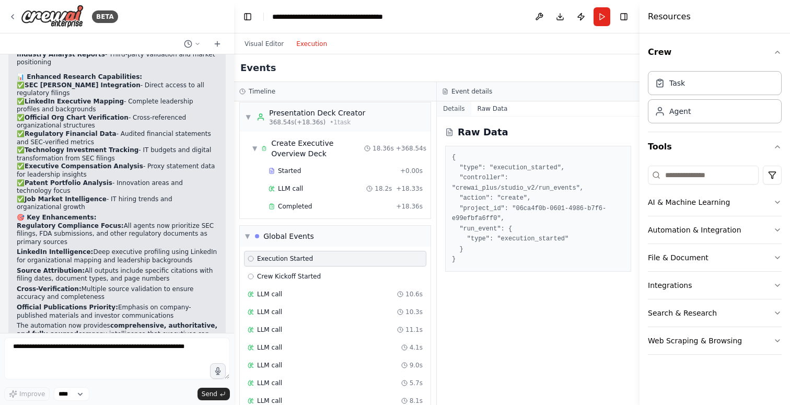
click at [457, 109] on button "Details" at bounding box center [454, 108] width 34 height 15
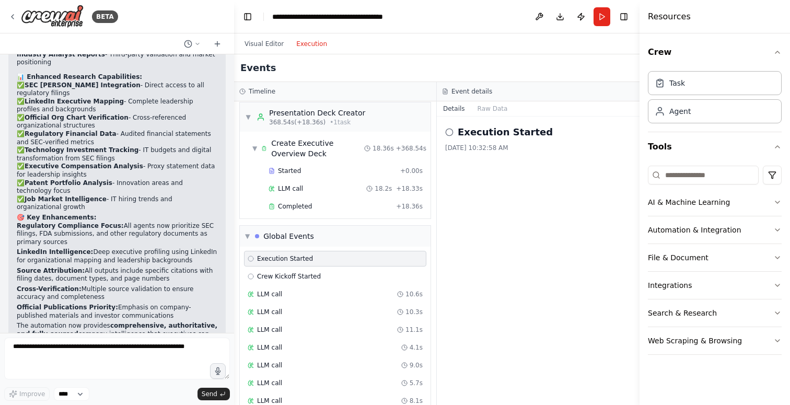
click at [241, 92] on icon at bounding box center [242, 91] width 6 height 6
click at [246, 232] on span "▼" at bounding box center [247, 236] width 5 height 8
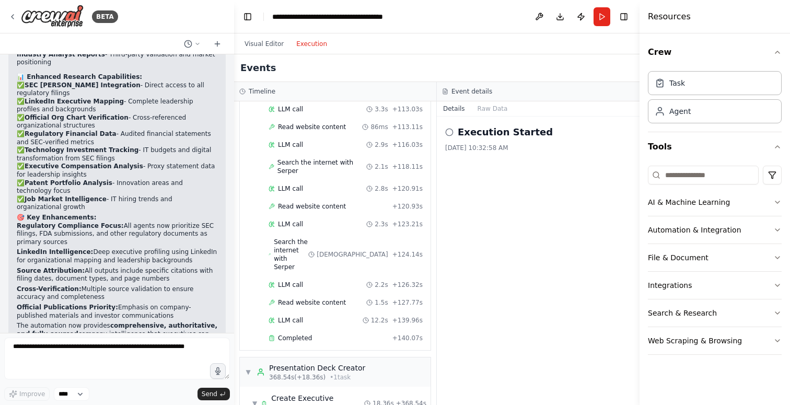
click at [242, 92] on icon at bounding box center [242, 91] width 6 height 6
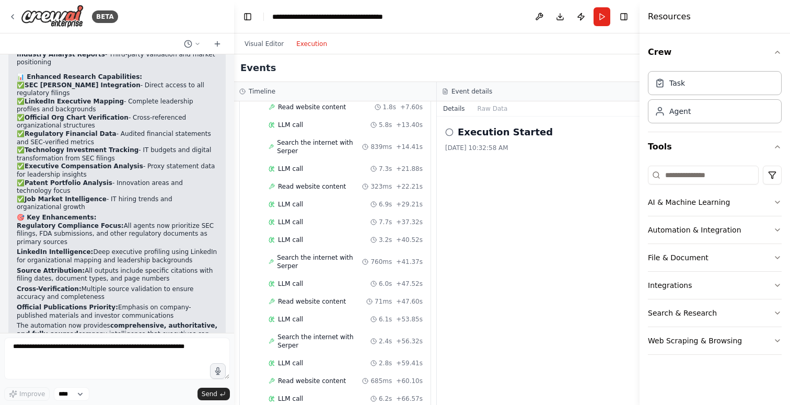
scroll to position [0, 0]
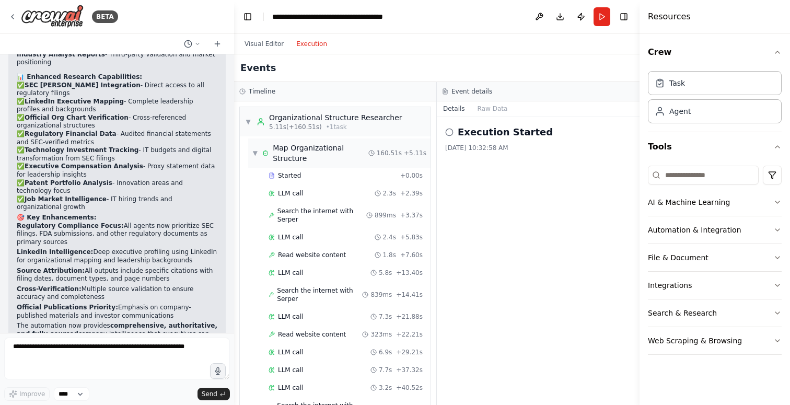
click at [255, 156] on span "▼" at bounding box center [255, 153] width 6 height 8
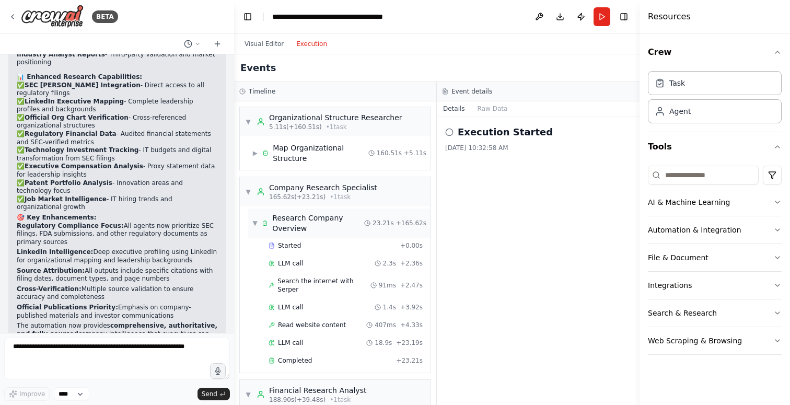
click at [257, 224] on span "▼" at bounding box center [254, 223] width 5 height 8
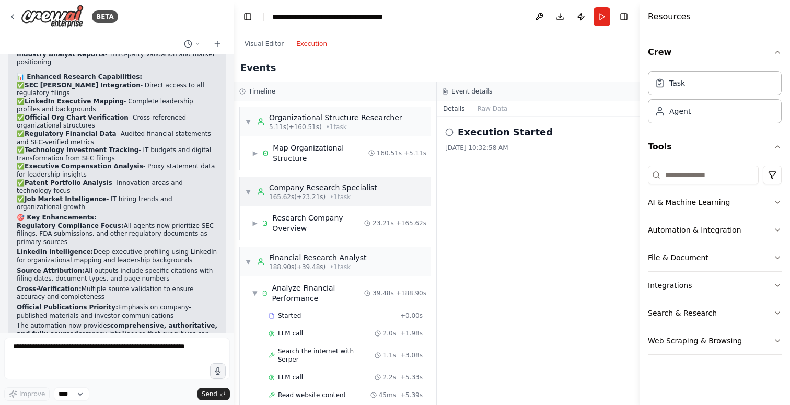
click at [250, 191] on span "▼" at bounding box center [248, 192] width 6 height 8
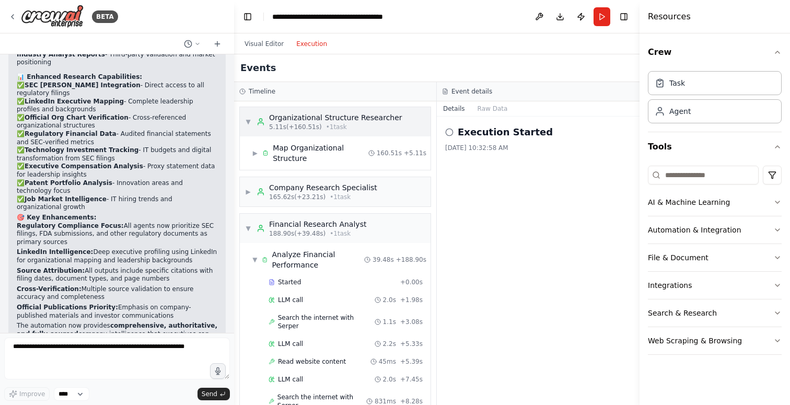
click at [246, 119] on span "▼" at bounding box center [248, 122] width 6 height 8
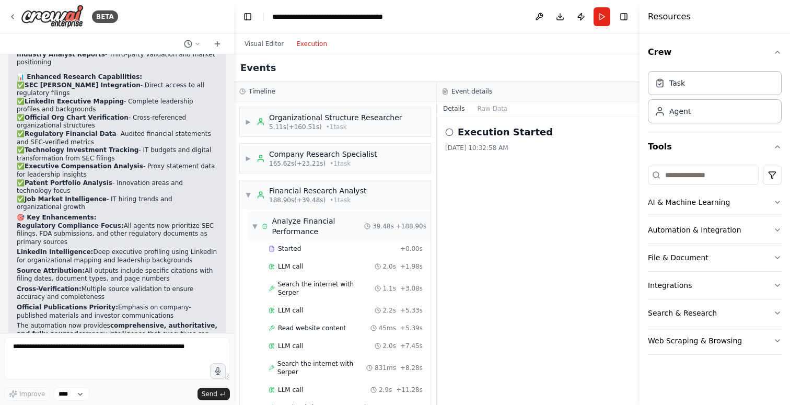
click at [254, 224] on span "▼" at bounding box center [254, 226] width 5 height 8
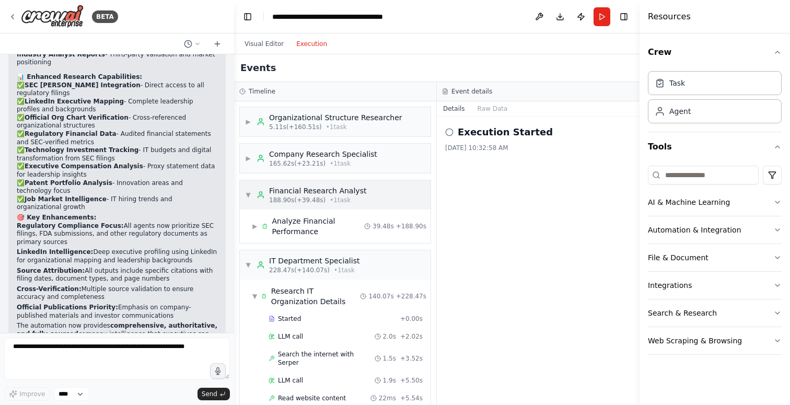
click at [247, 192] on span "▼" at bounding box center [248, 195] width 6 height 8
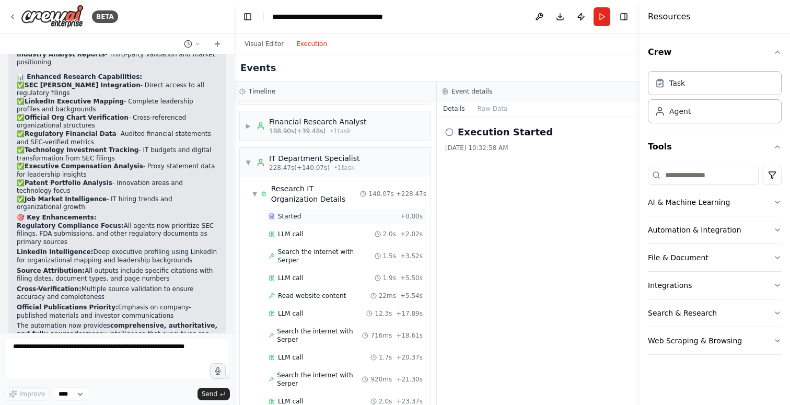
scroll to position [66, 0]
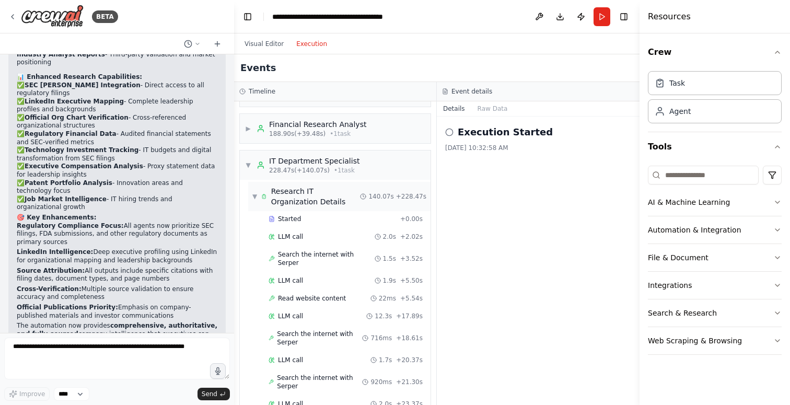
click at [255, 194] on span "▼" at bounding box center [254, 196] width 5 height 8
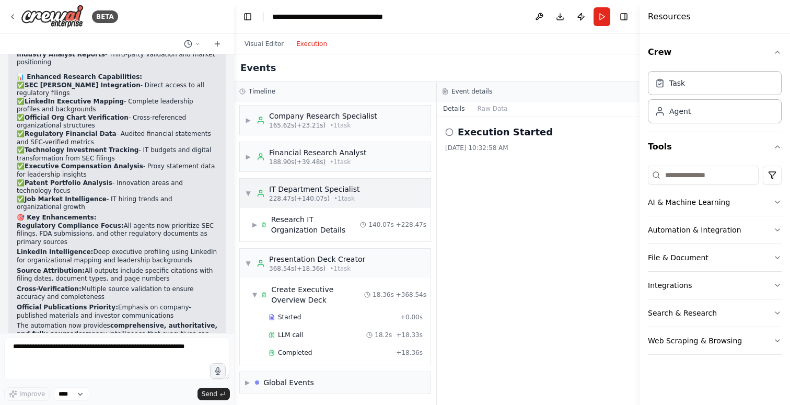
click at [249, 191] on span "▼" at bounding box center [248, 193] width 6 height 8
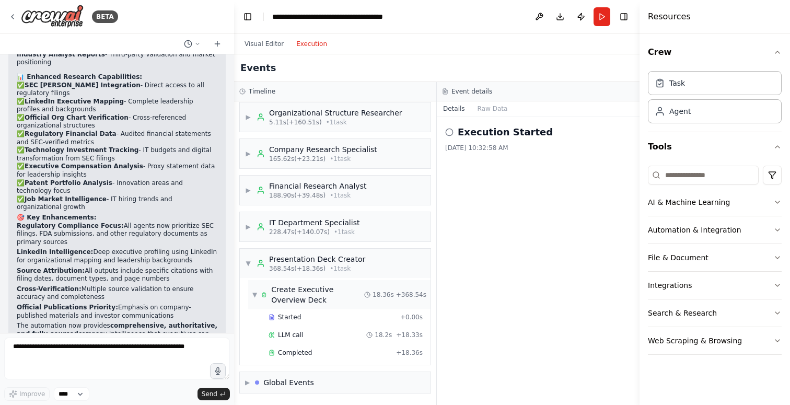
click at [255, 293] on span "▼" at bounding box center [254, 294] width 5 height 8
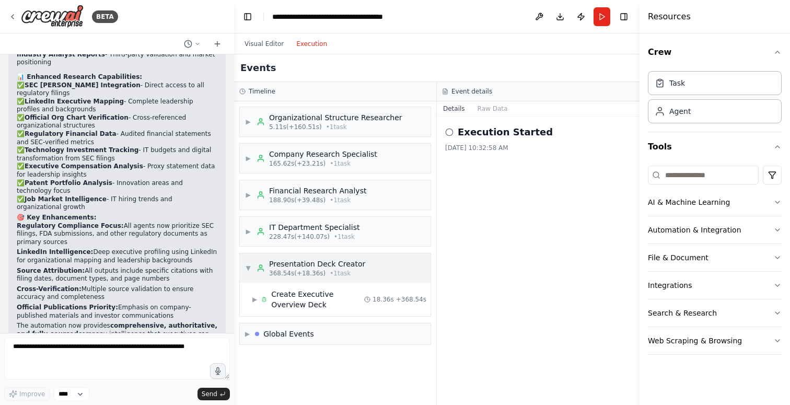
click at [247, 266] on span "▼" at bounding box center [248, 268] width 6 height 8
click at [245, 269] on span "▶" at bounding box center [248, 268] width 6 height 8
click at [302, 309] on div "Create Executive Overview Deck" at bounding box center [317, 299] width 93 height 21
click at [309, 355] on span "Completed" at bounding box center [295, 357] width 34 height 8
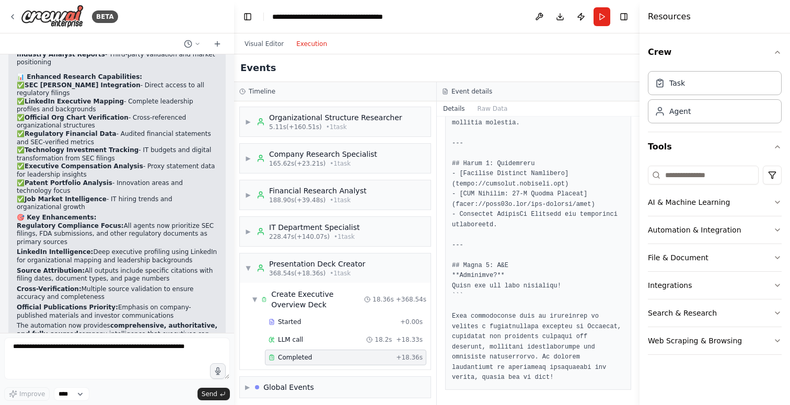
scroll to position [1381, 0]
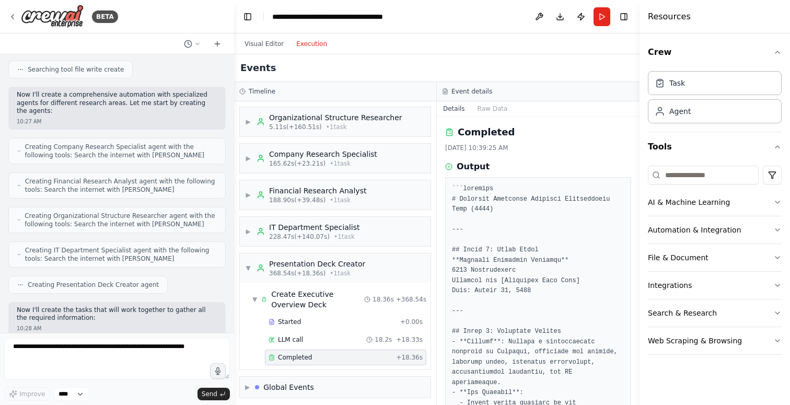
scroll to position [0, 0]
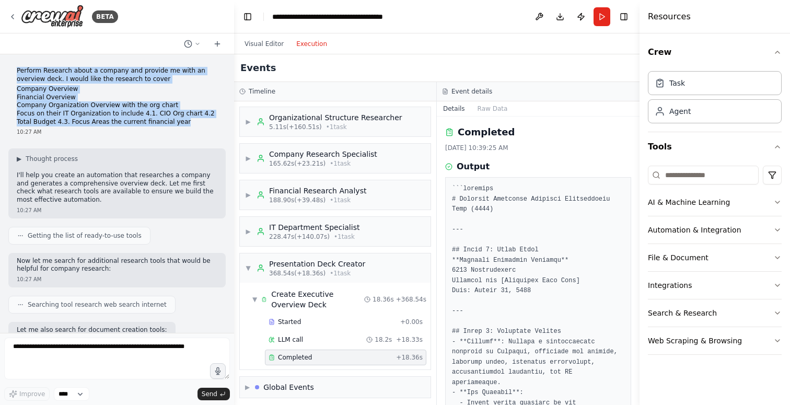
drag, startPoint x: 17, startPoint y: 70, endPoint x: 185, endPoint y: 122, distance: 175.7
click at [185, 122] on div "Perform Research about a company and provide me with an overview deck. I would …" at bounding box center [117, 96] width 201 height 59
copy div "Perform Research about a company and provide me with an overview deck. I would …"
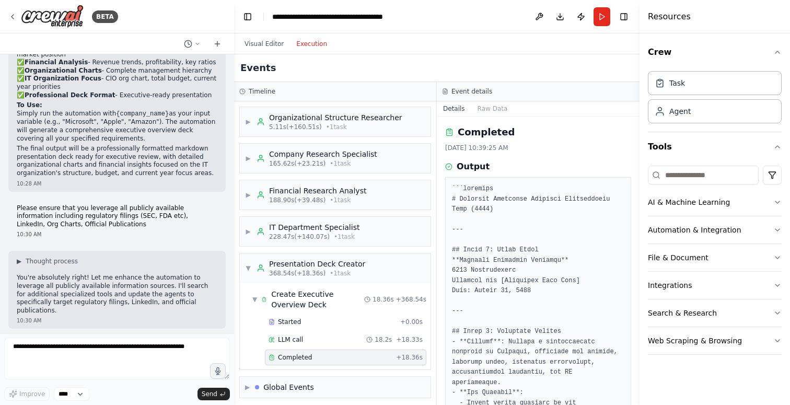
scroll to position [1132, 0]
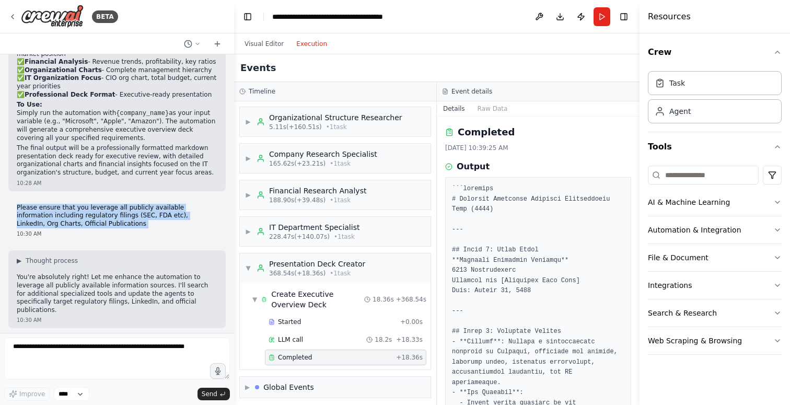
drag, startPoint x: 17, startPoint y: 180, endPoint x: 89, endPoint y: 201, distance: 74.9
click at [89, 201] on div "Please ensure that you leverage all publicly available information including re…" at bounding box center [116, 221] width 217 height 43
copy p "Please ensure that you leverage all publicly available information including re…"
